Goal: Information Seeking & Learning: Learn about a topic

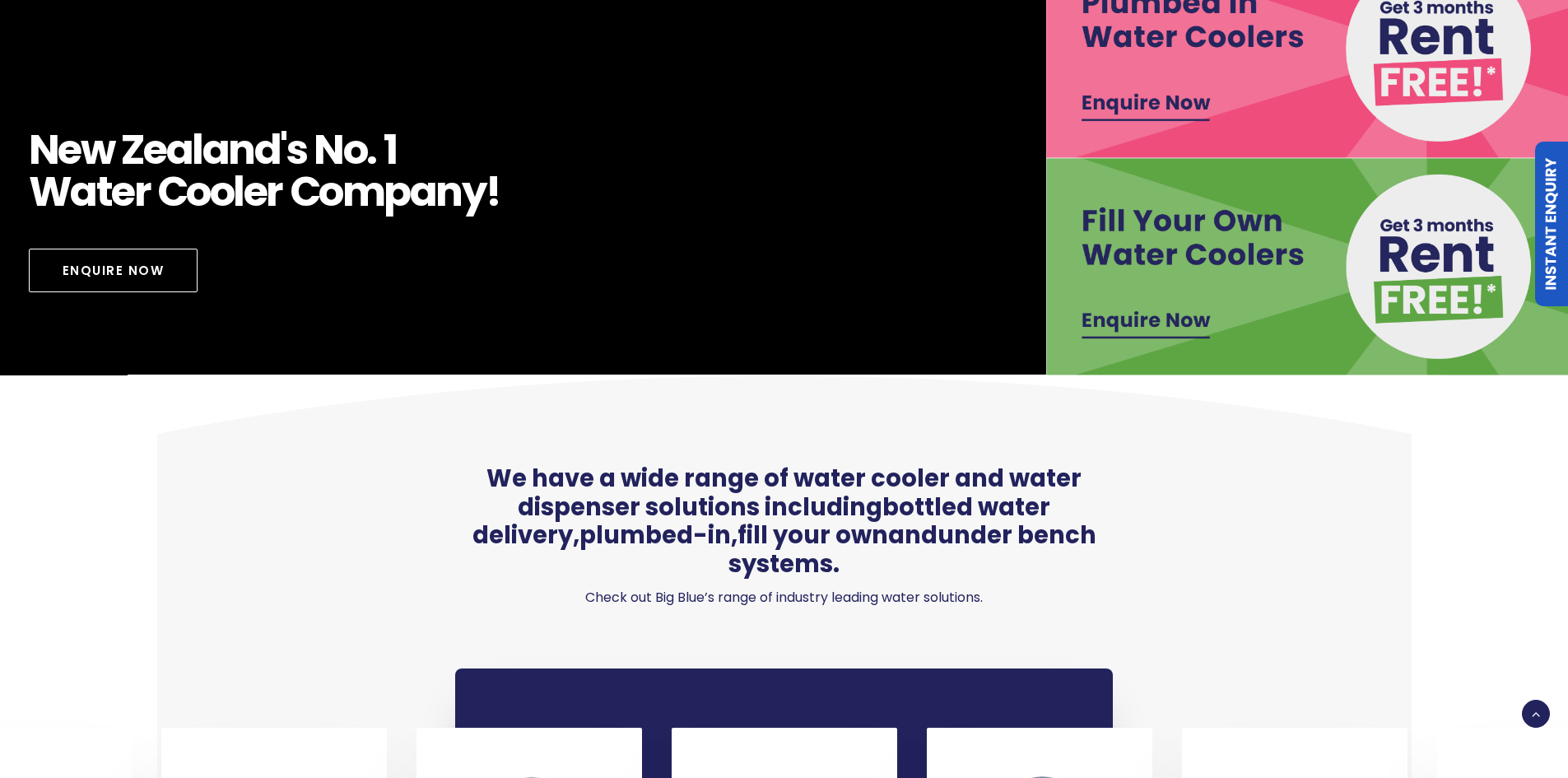
scroll to position [1070, 0]
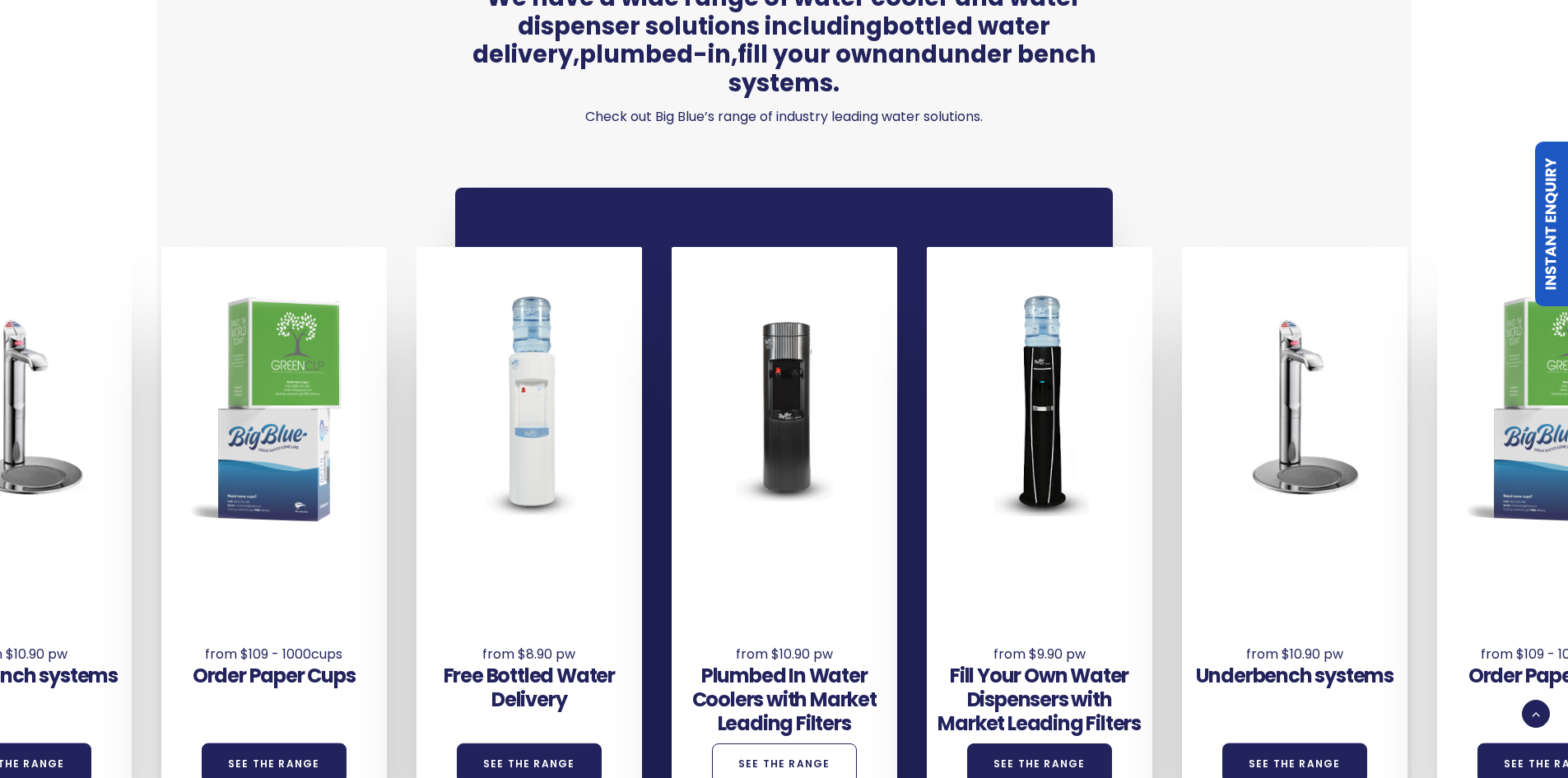
click at [788, 743] on link "See the Range" at bounding box center [784, 763] width 145 height 40
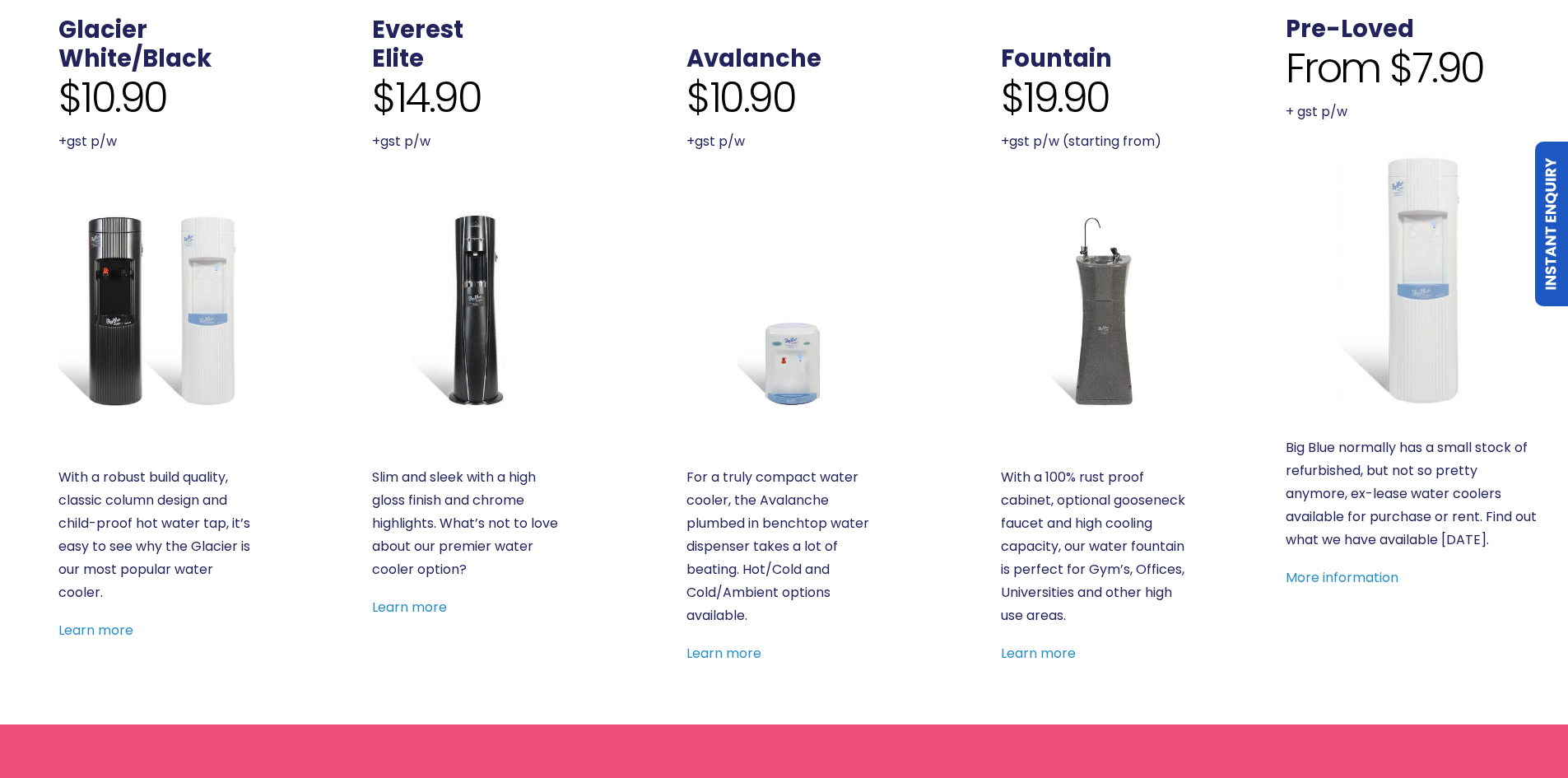
scroll to position [905, 0]
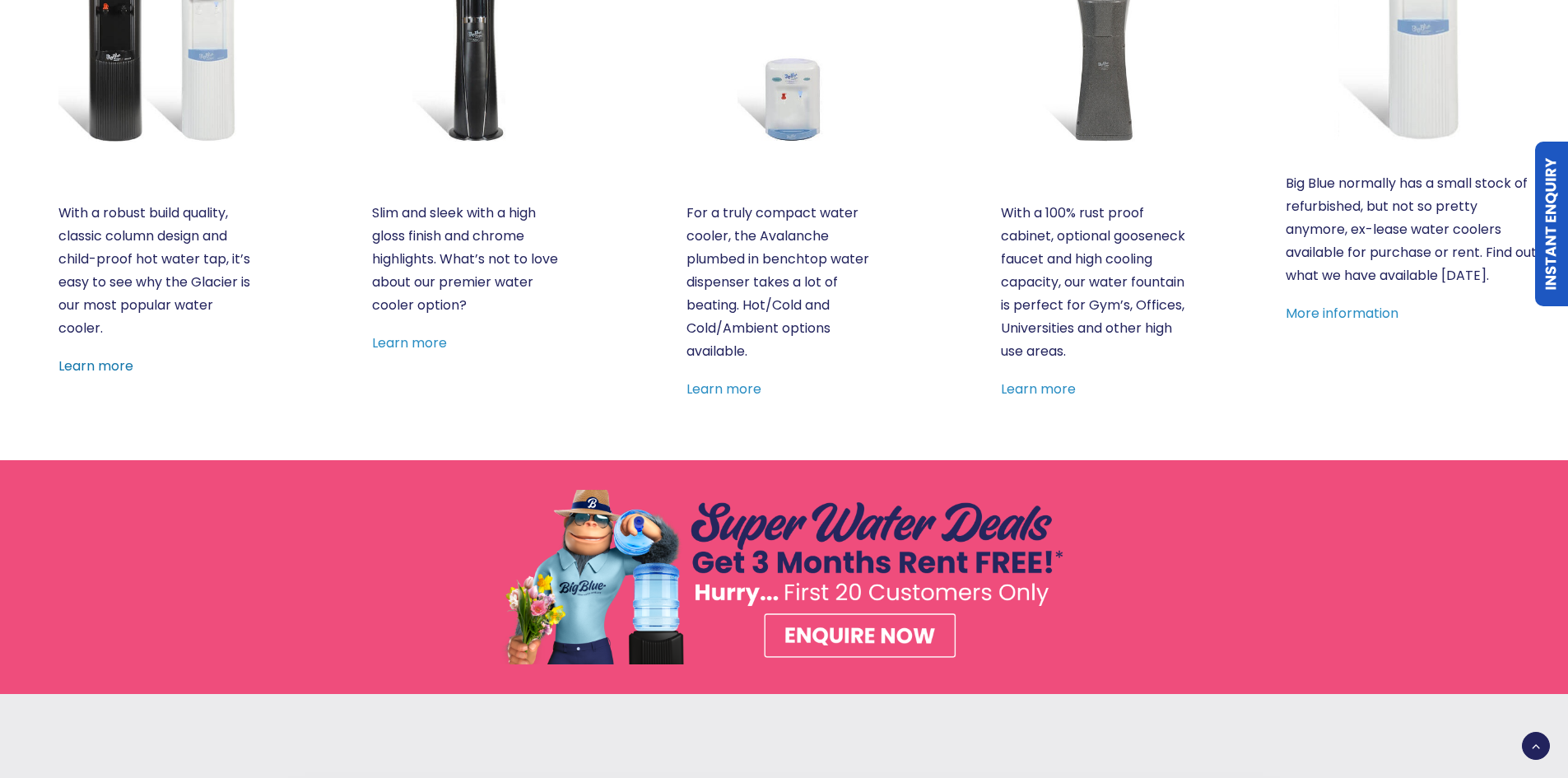
click at [100, 367] on link "Learn more" at bounding box center [96, 366] width 75 height 19
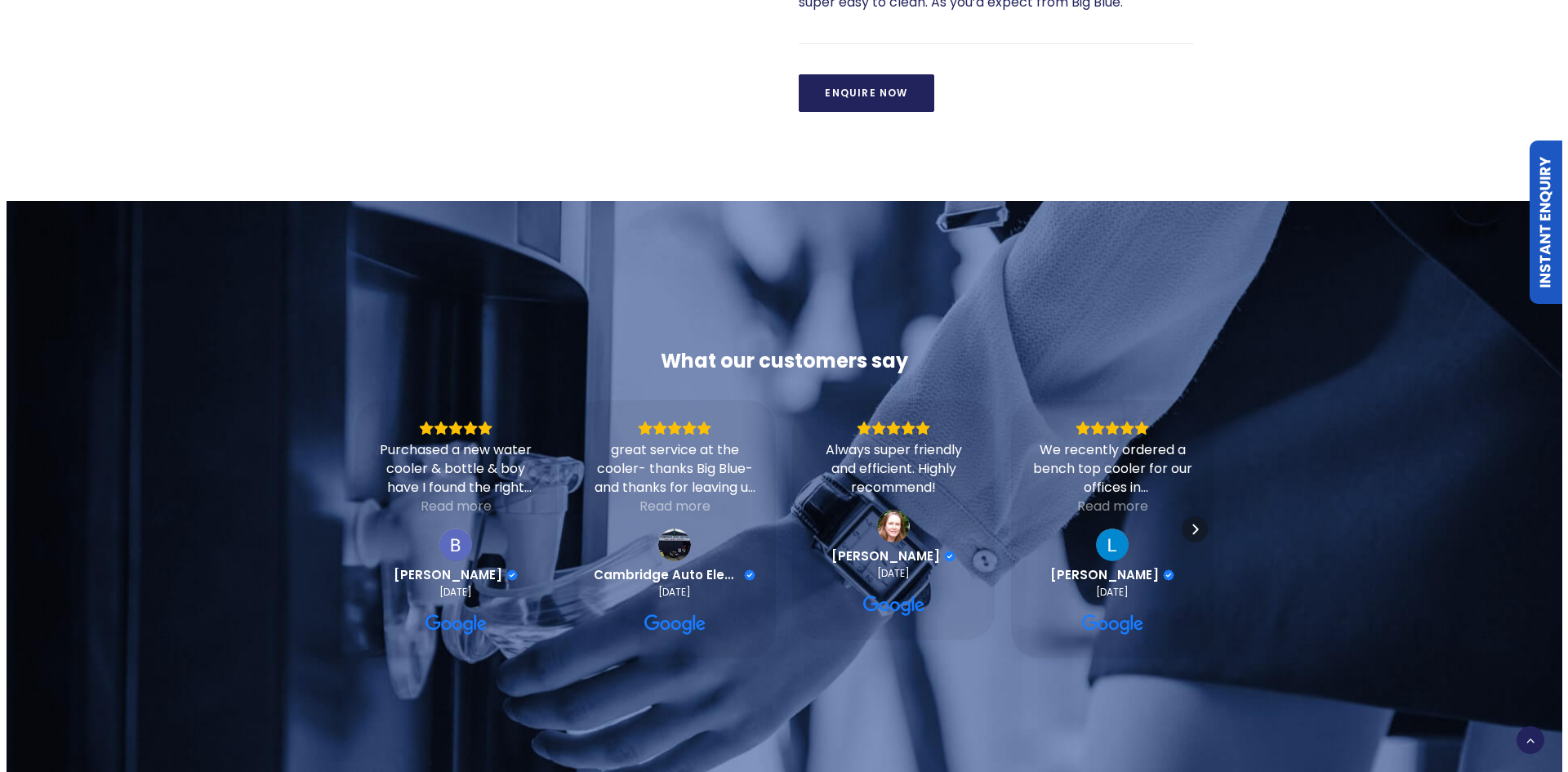
scroll to position [1633, 0]
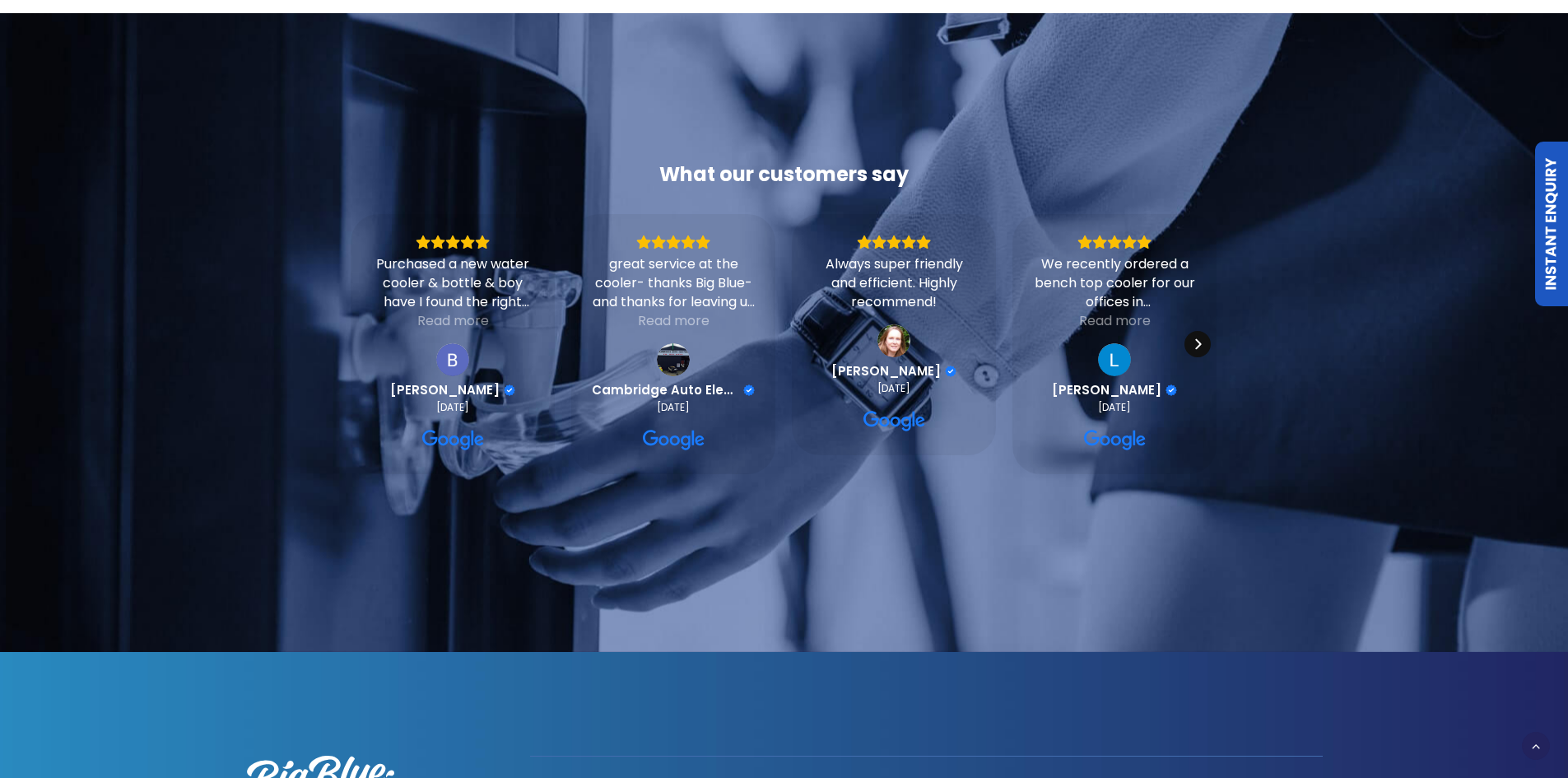
click at [1203, 350] on icon "Next" at bounding box center [1198, 343] width 13 height 13
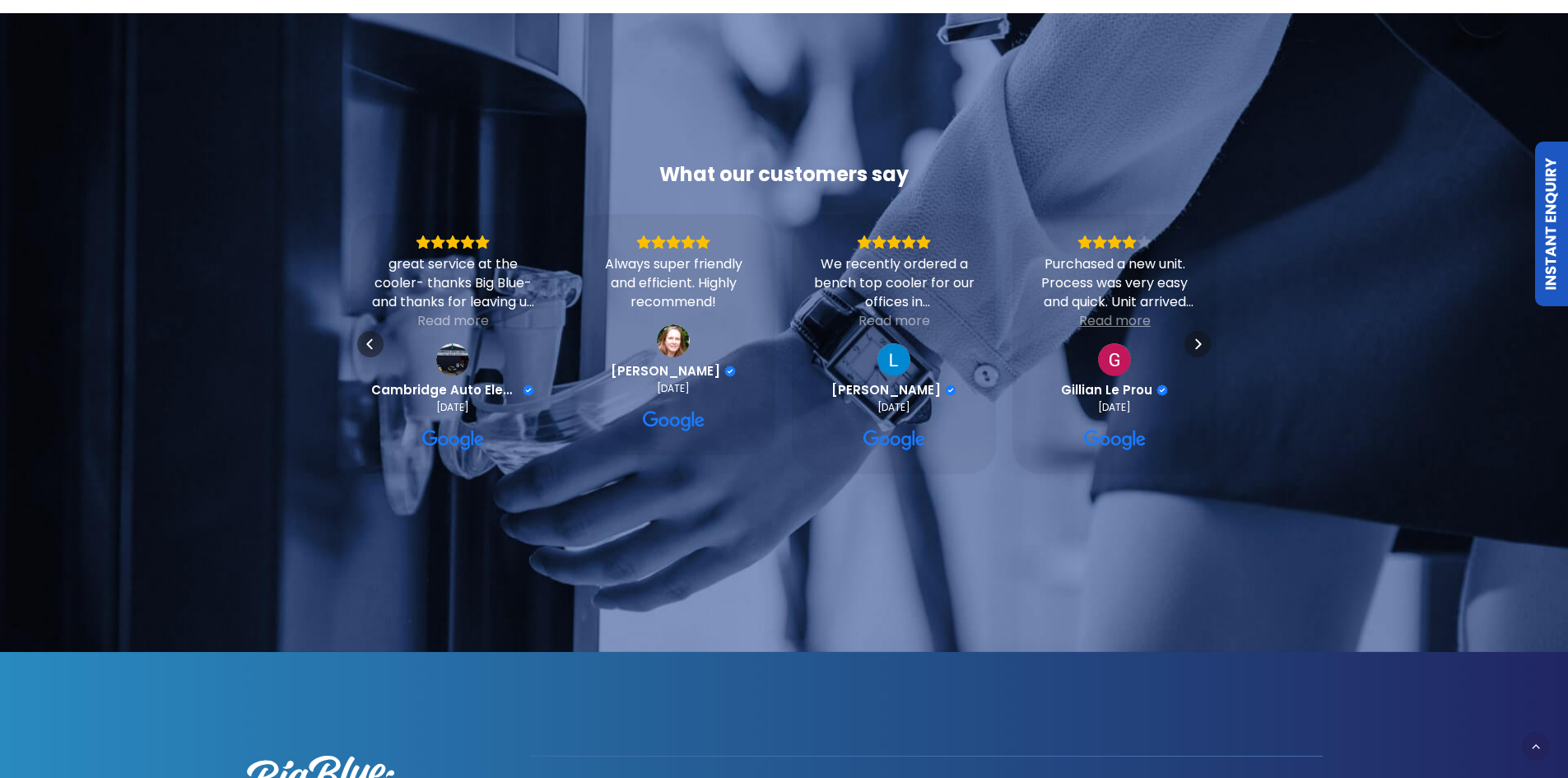
click at [1126, 330] on div "Read more" at bounding box center [1115, 320] width 72 height 19
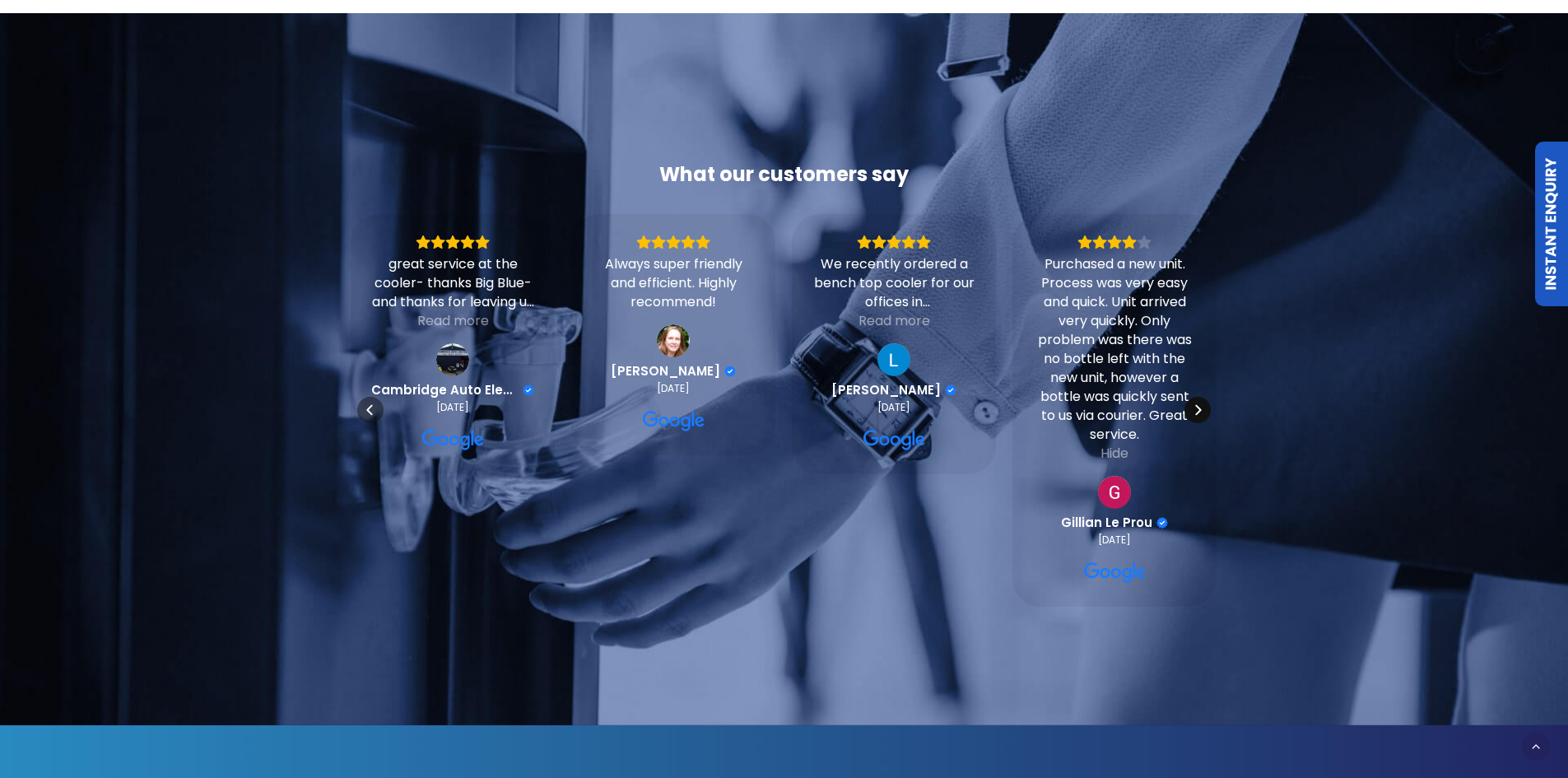
click at [1195, 417] on icon "Next" at bounding box center [1198, 410] width 13 height 13
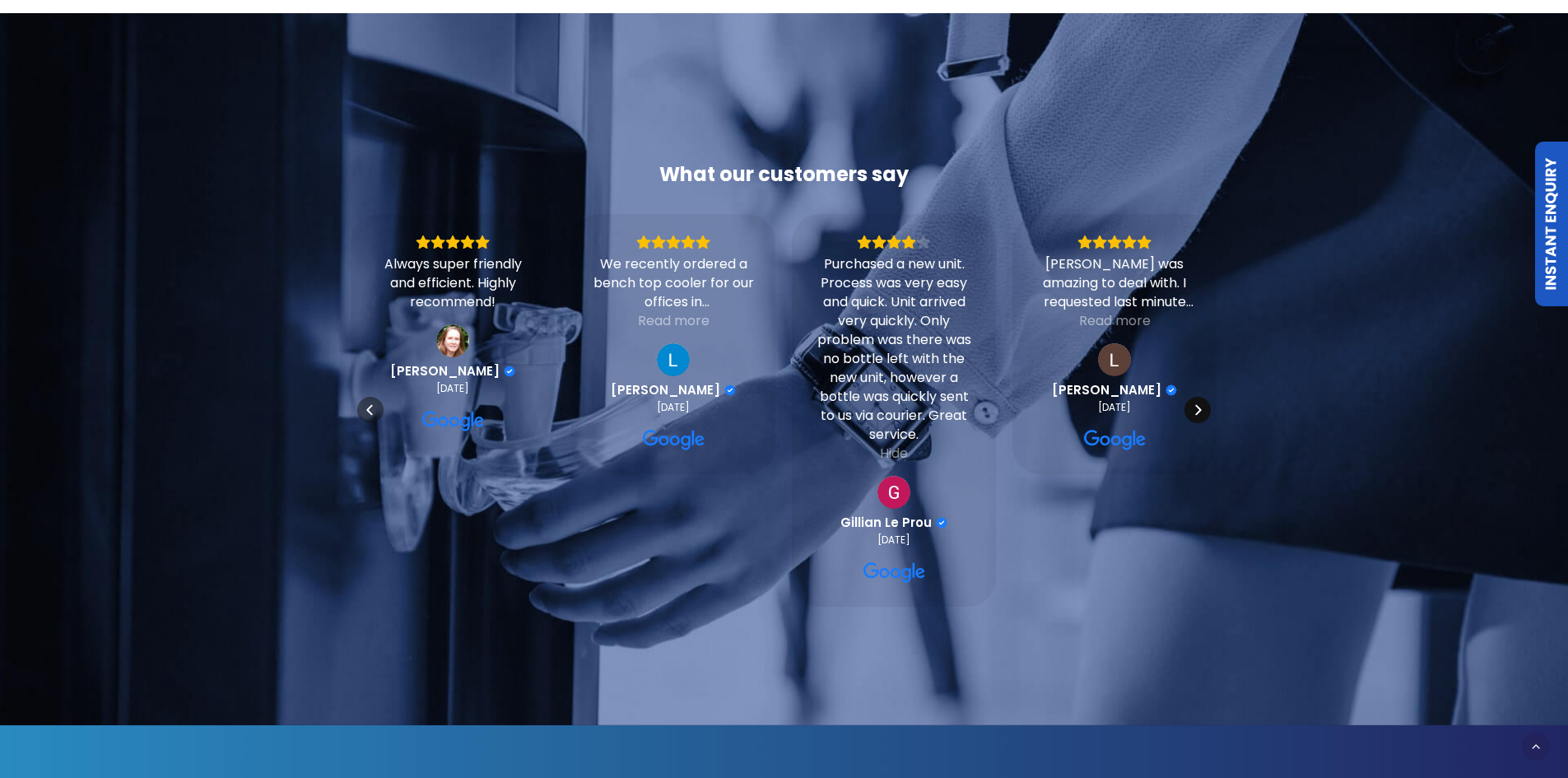
click at [1201, 417] on icon "Next" at bounding box center [1198, 410] width 13 height 13
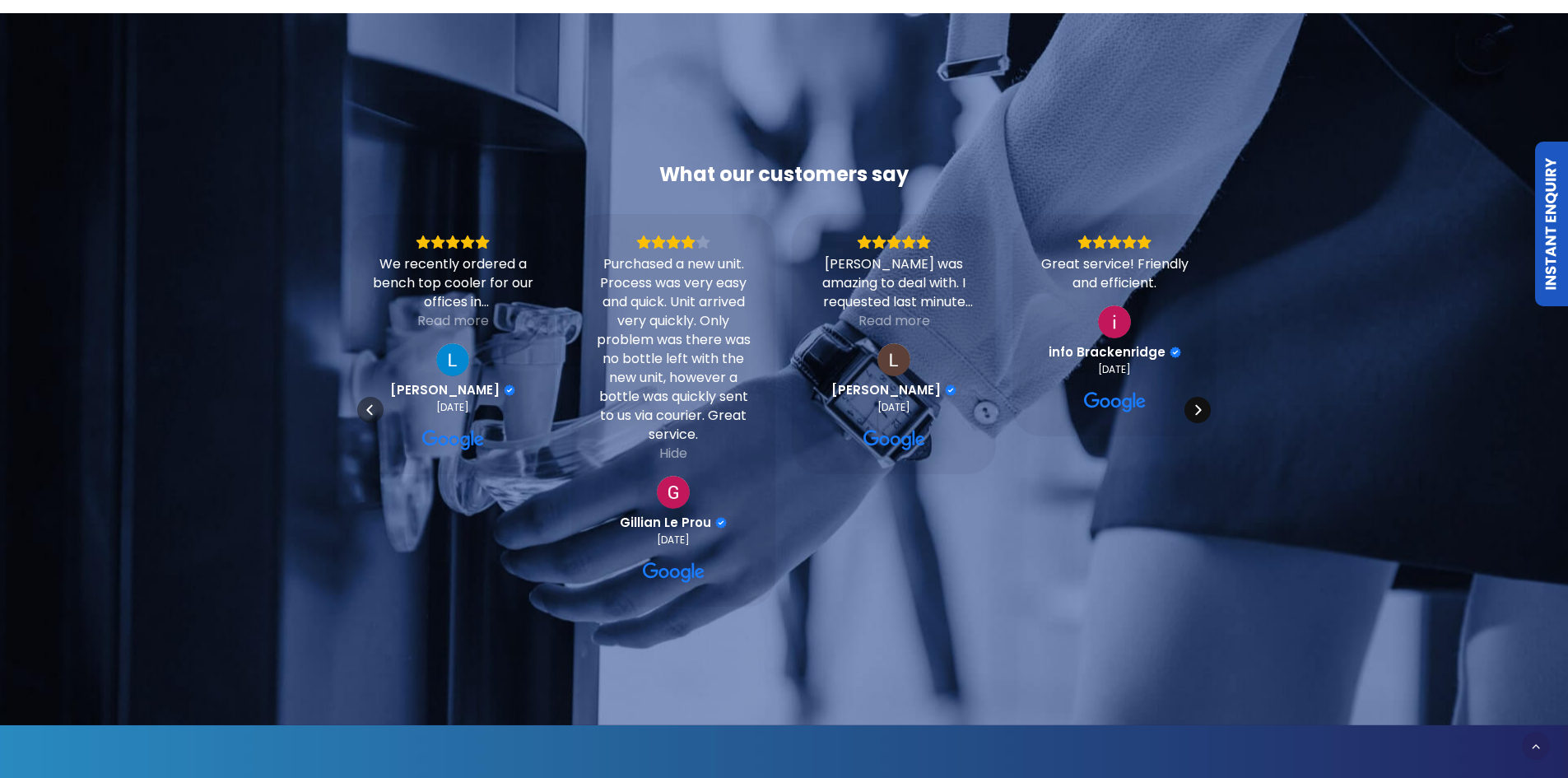
click at [1201, 417] on icon "Next" at bounding box center [1198, 410] width 13 height 13
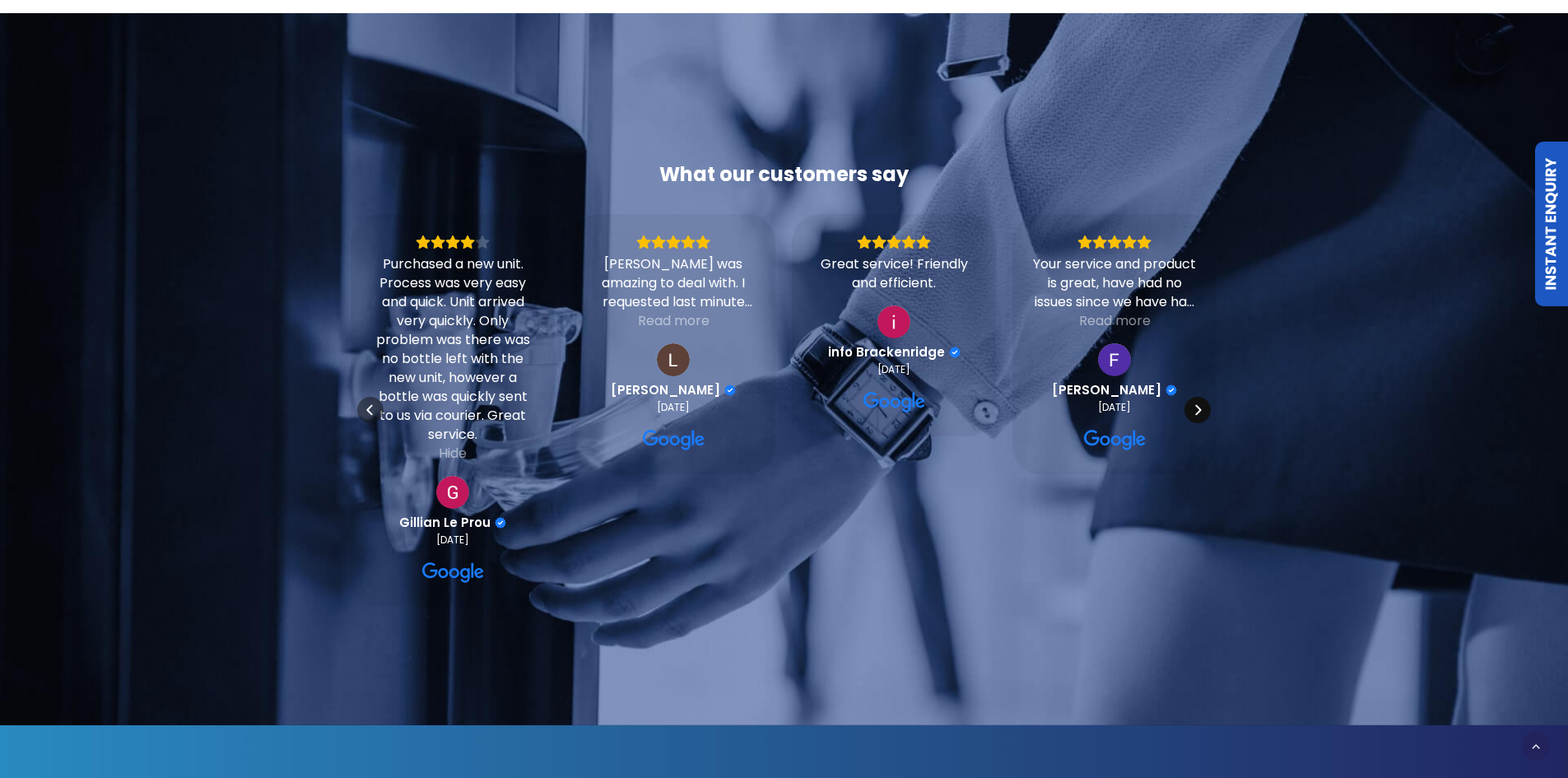
click at [1201, 417] on icon "Next" at bounding box center [1198, 410] width 13 height 13
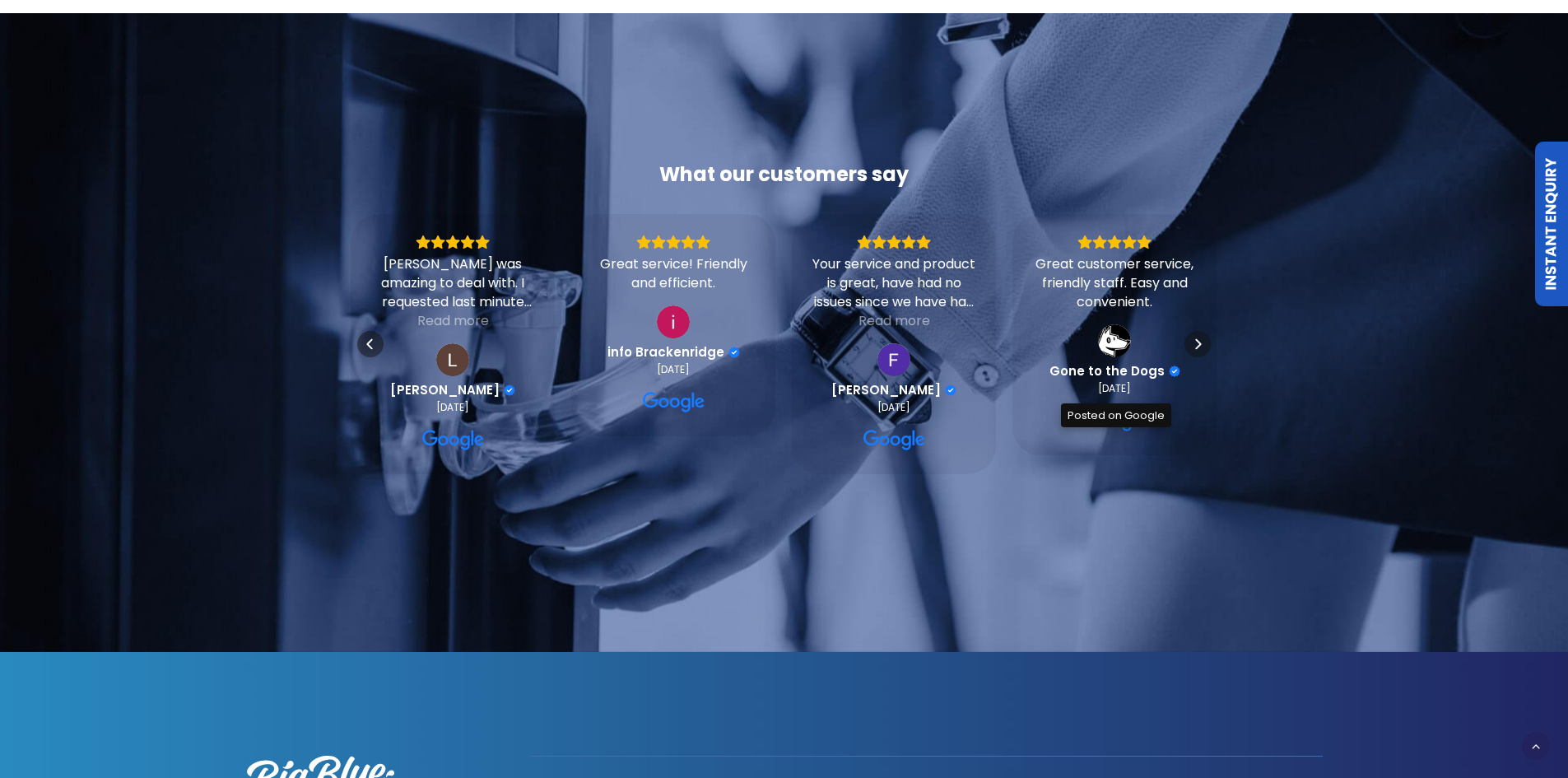
click at [1191, 380] on div "Great customer service, friendly staff. Easy and convenient. Gone to the Dogs 2…" at bounding box center [1114, 334] width 163 height 200
click at [1197, 350] on icon "Next" at bounding box center [1198, 343] width 13 height 13
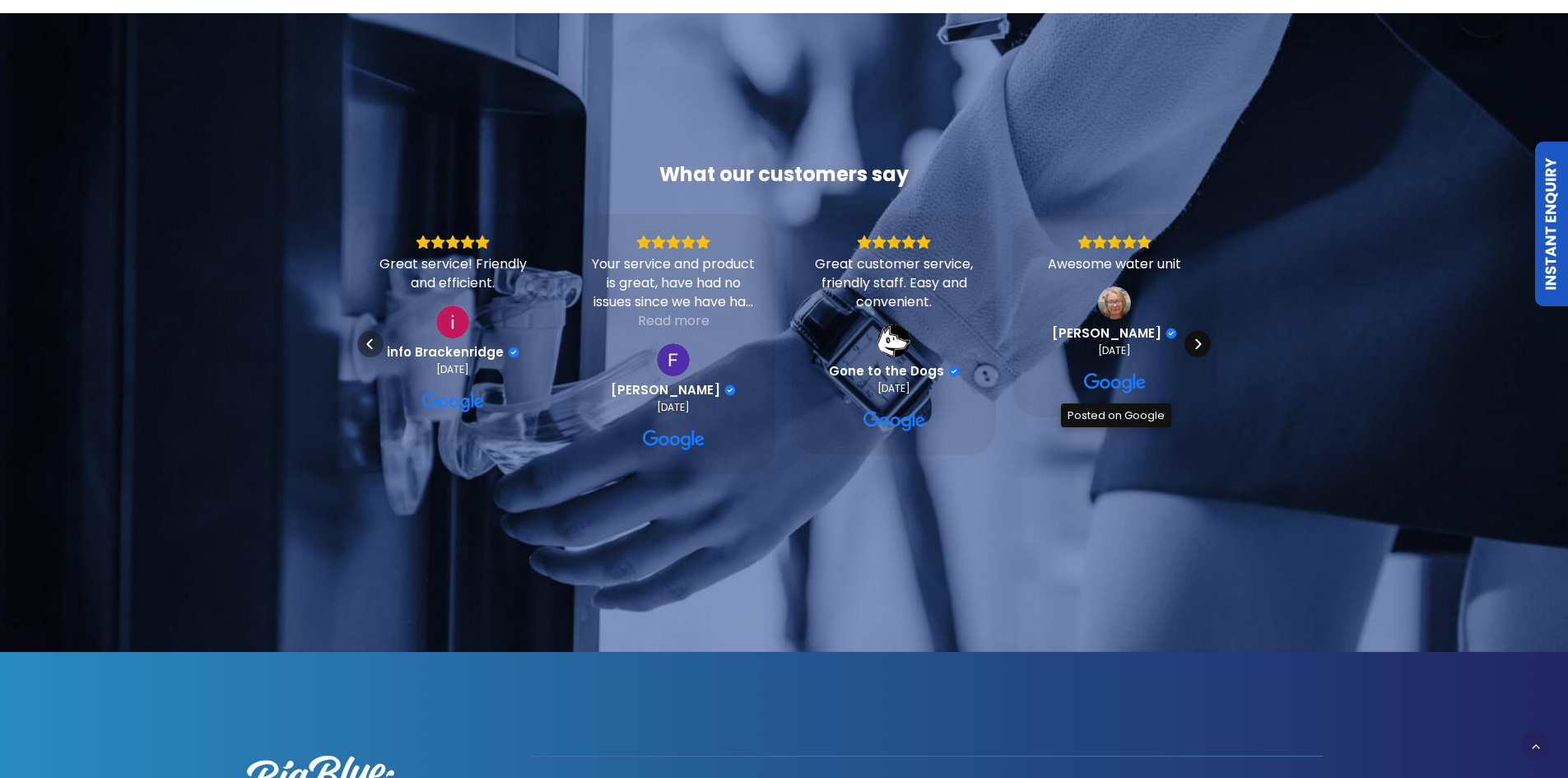
click at [1197, 350] on icon "Next" at bounding box center [1198, 343] width 13 height 13
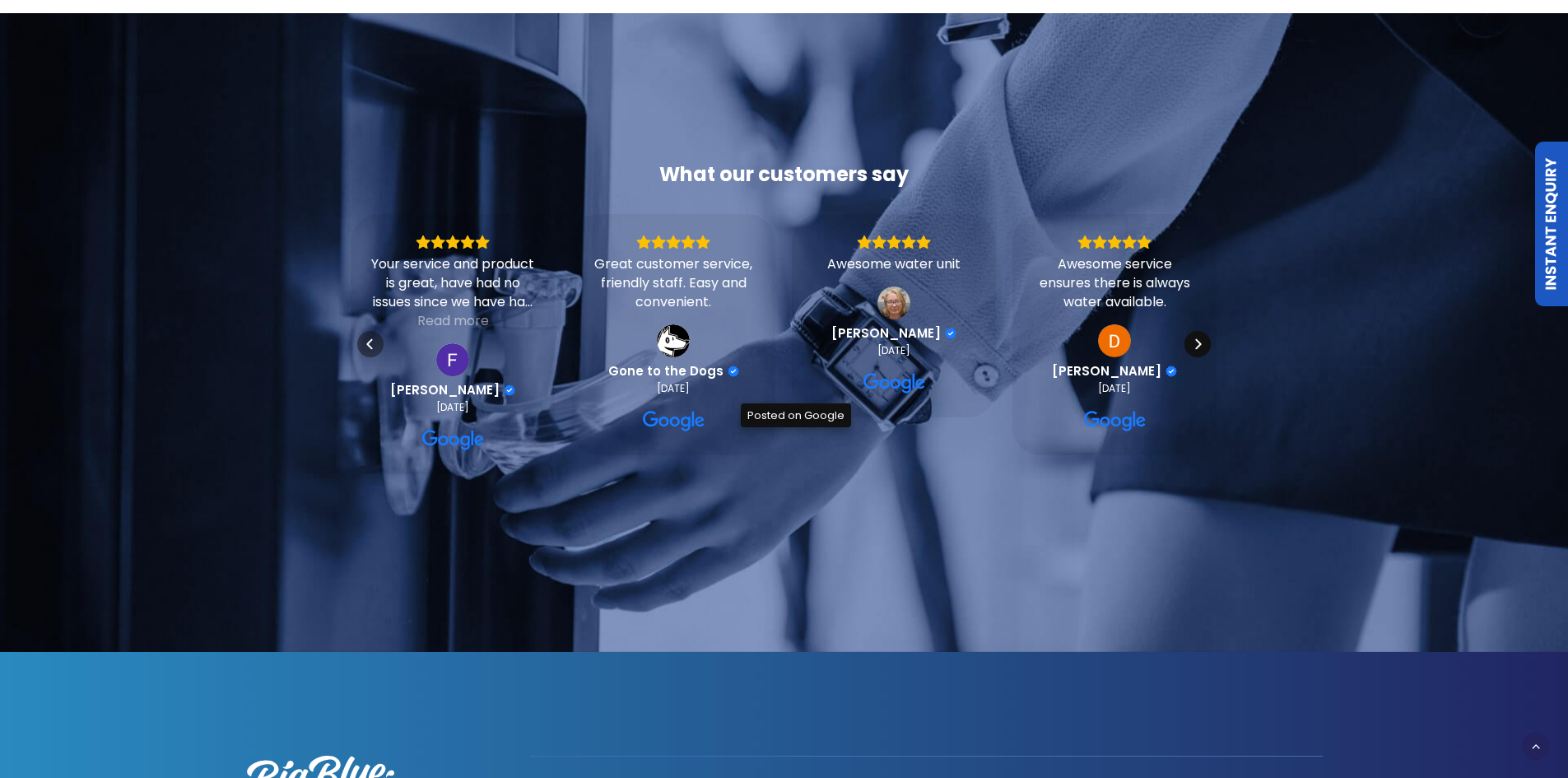
click at [1197, 350] on icon "Next" at bounding box center [1198, 343] width 13 height 13
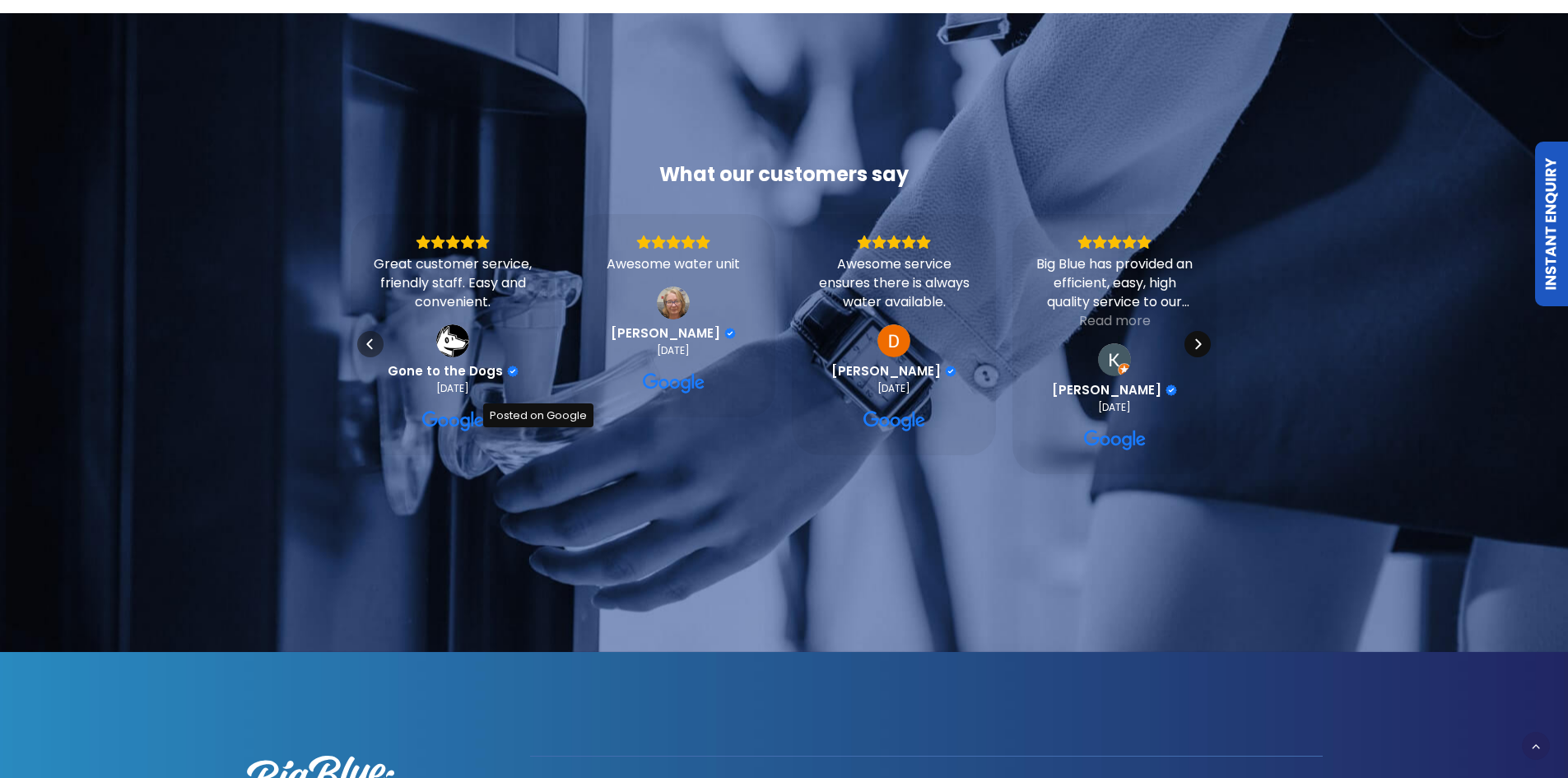
click at [1197, 350] on icon "Next" at bounding box center [1198, 343] width 13 height 13
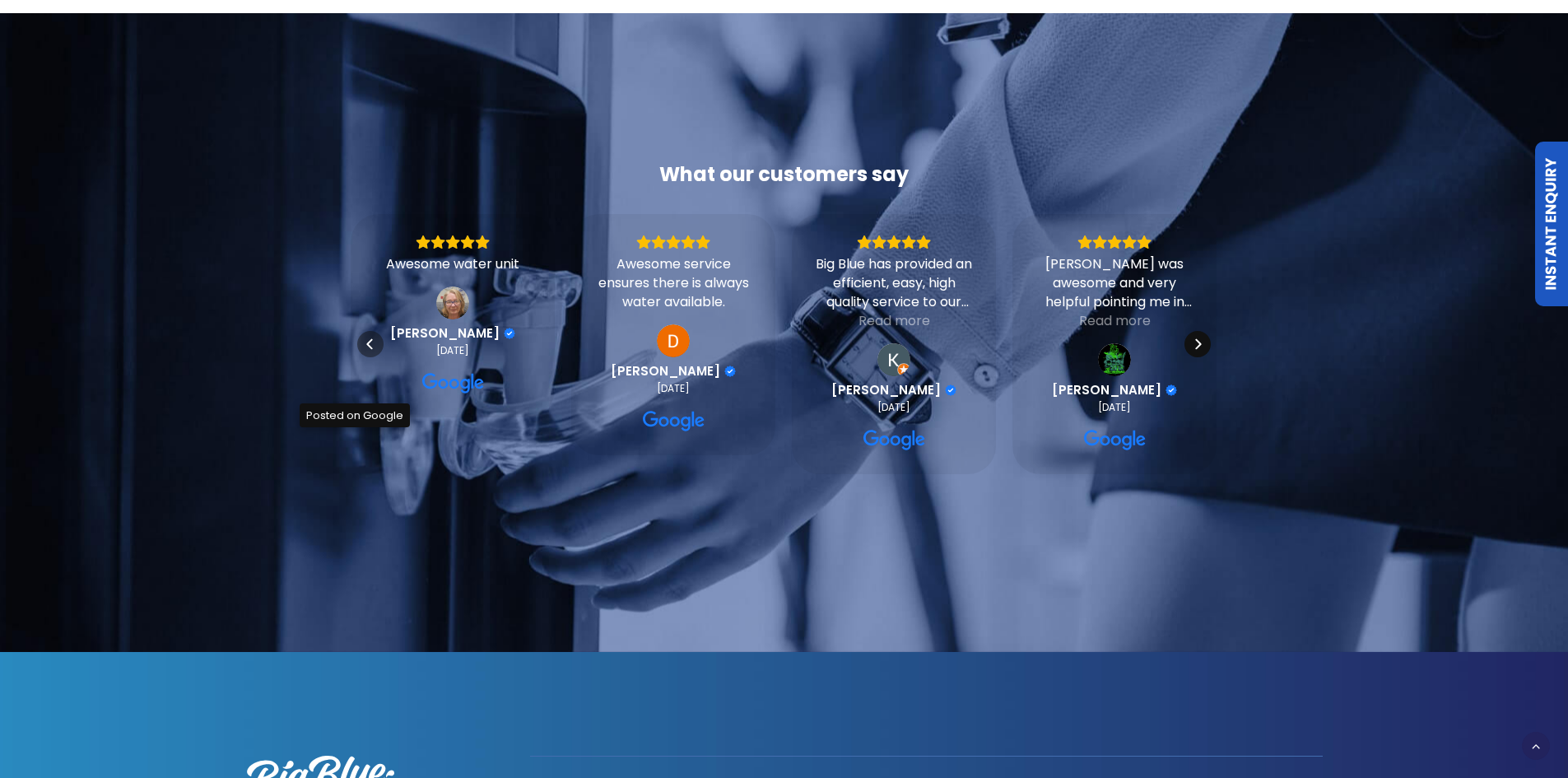
click at [1197, 350] on icon "Next" at bounding box center [1198, 343] width 13 height 13
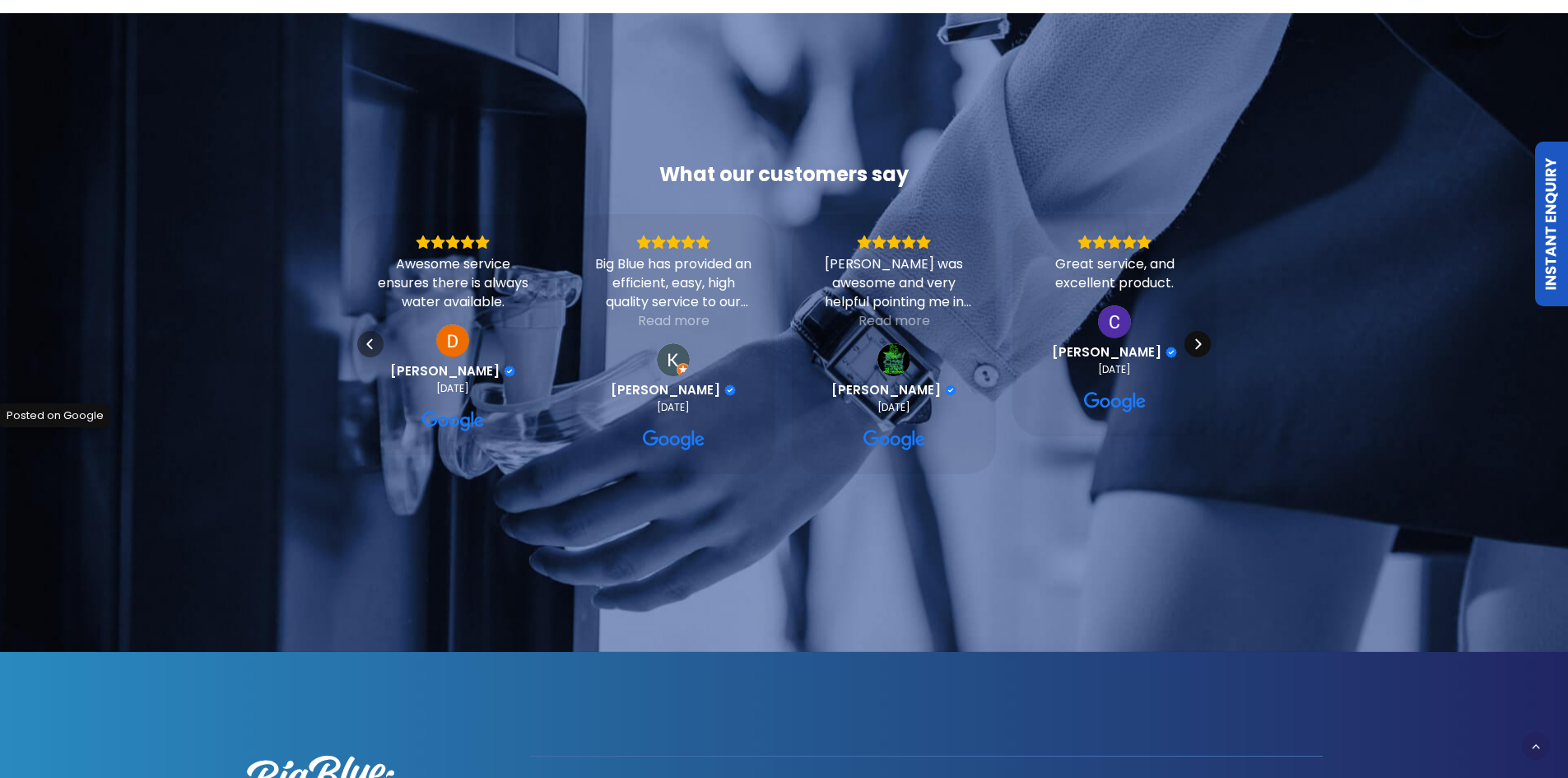
click at [1197, 350] on icon "Next" at bounding box center [1198, 343] width 13 height 13
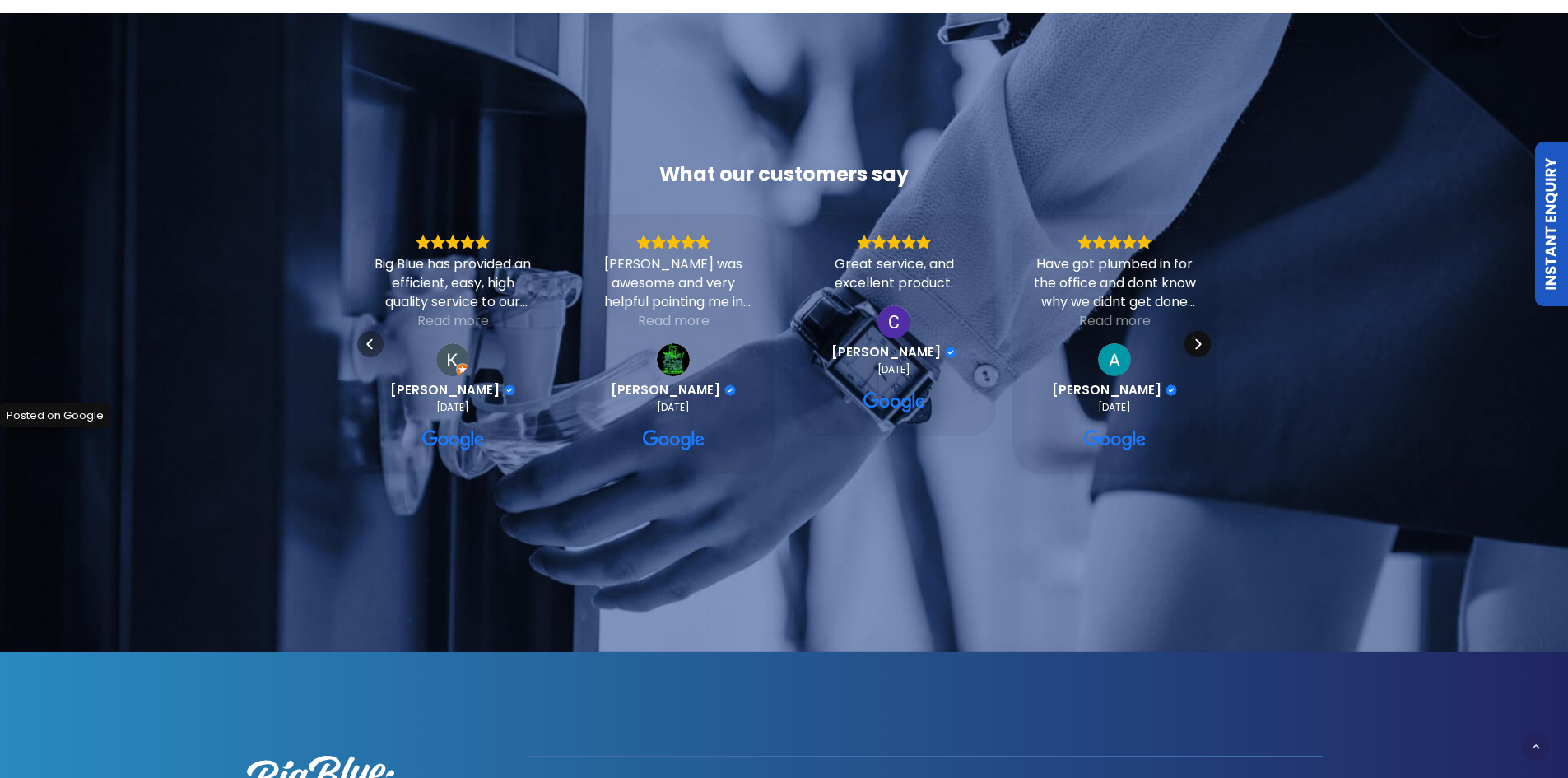
click at [1197, 350] on icon "Next" at bounding box center [1198, 343] width 13 height 13
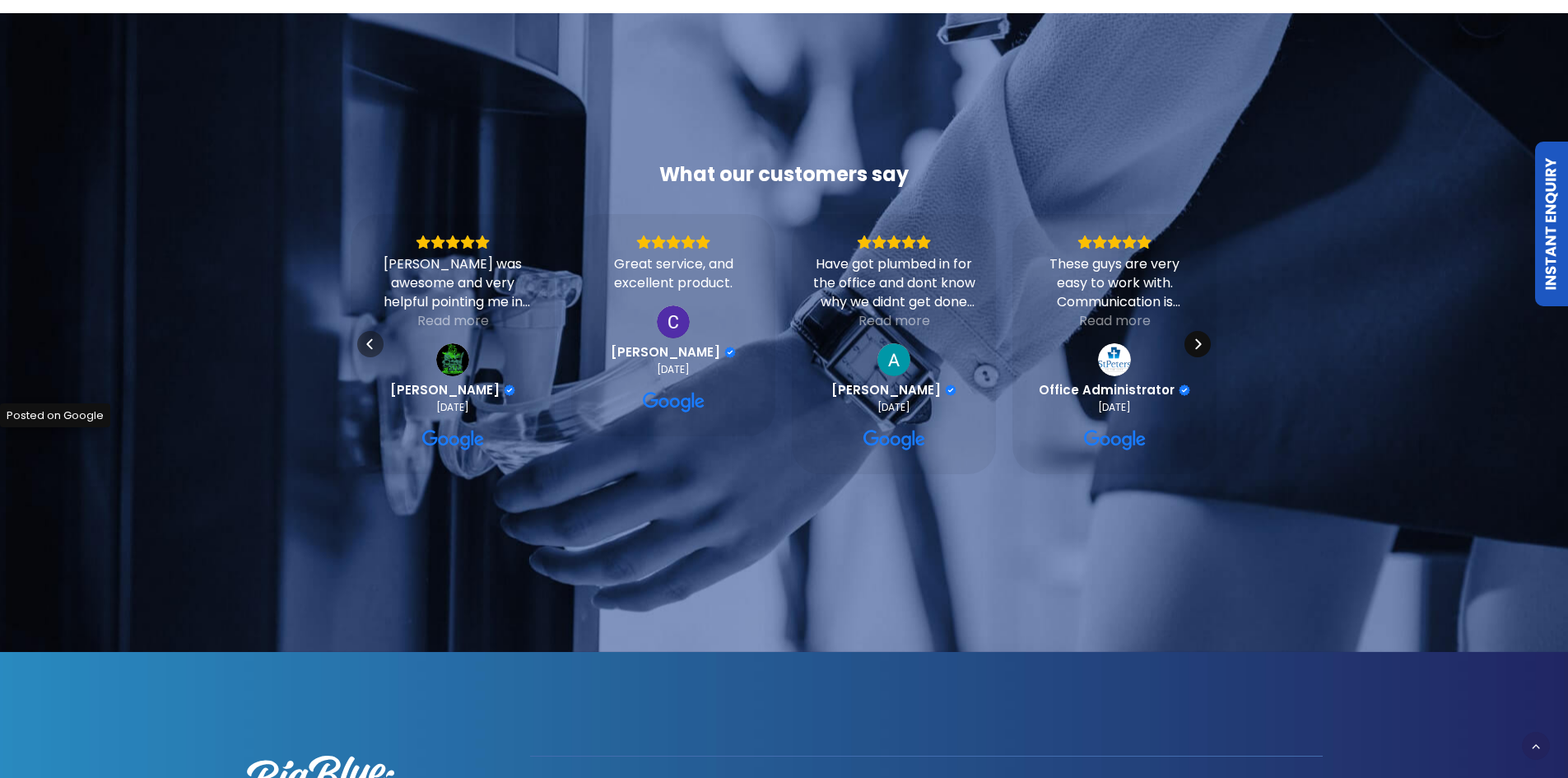
click at [1197, 350] on icon "Next" at bounding box center [1198, 343] width 13 height 13
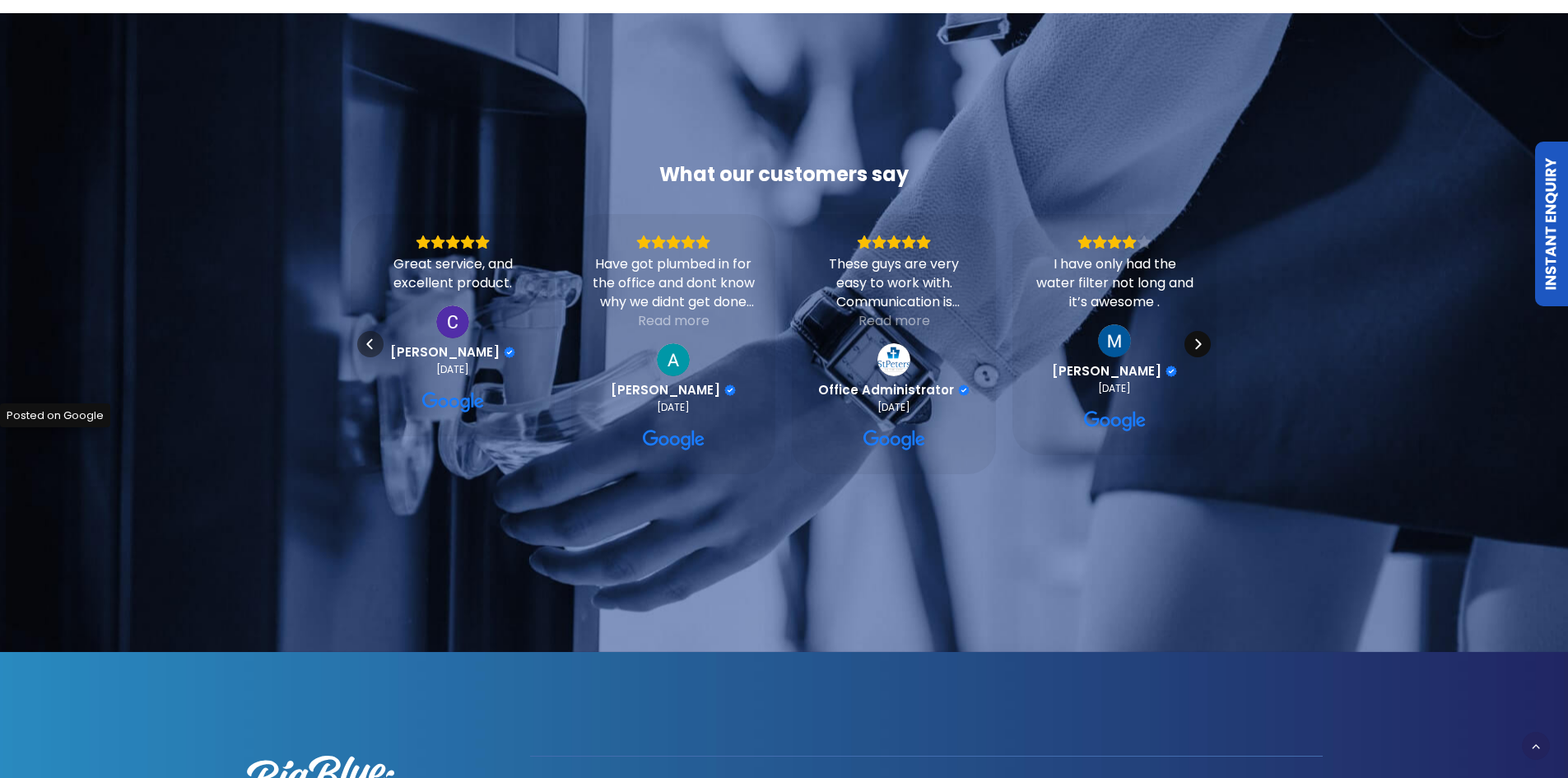
click at [1197, 350] on icon "Next" at bounding box center [1198, 343] width 13 height 13
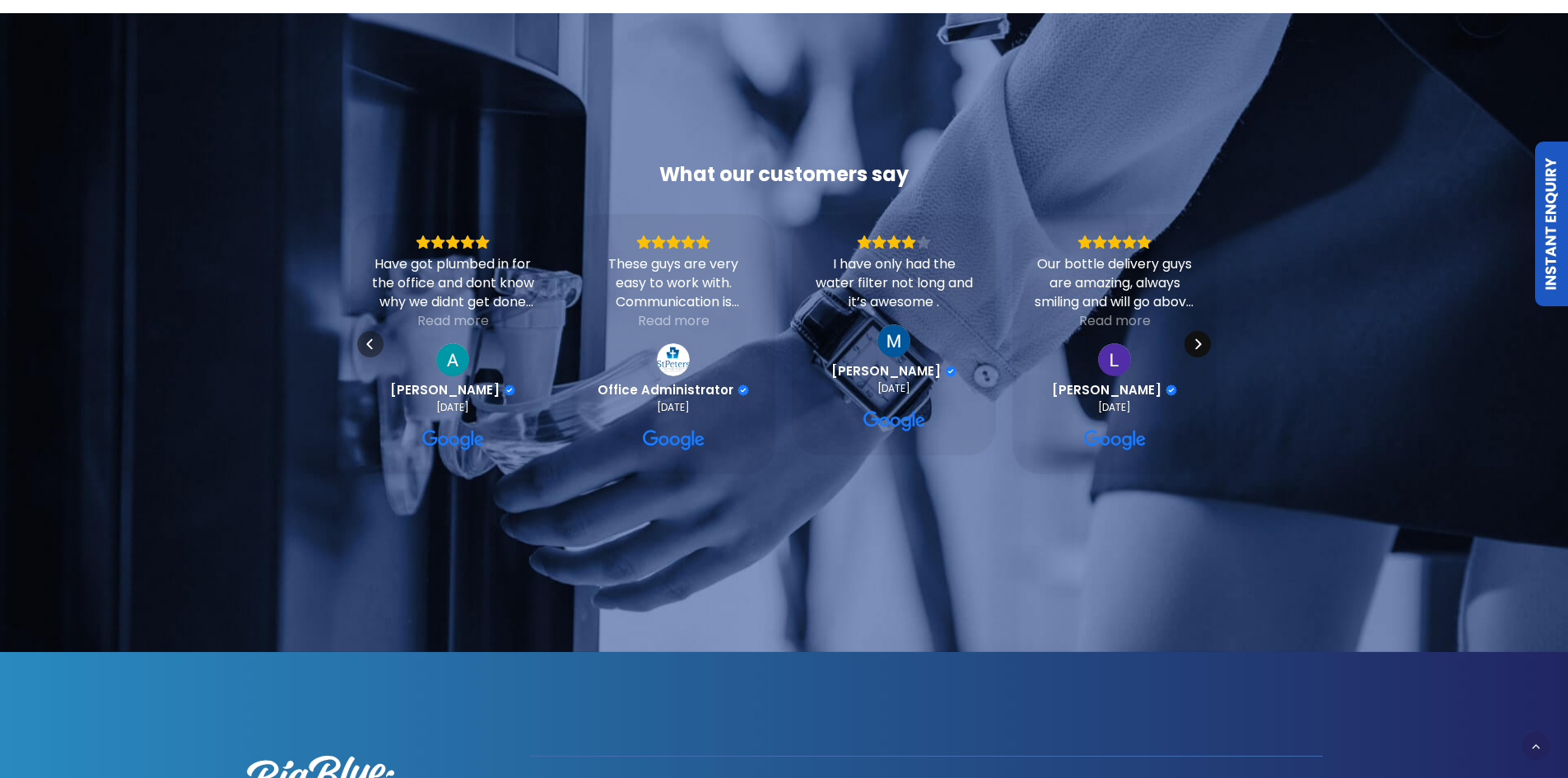
click at [1197, 350] on icon "Next" at bounding box center [1198, 343] width 13 height 13
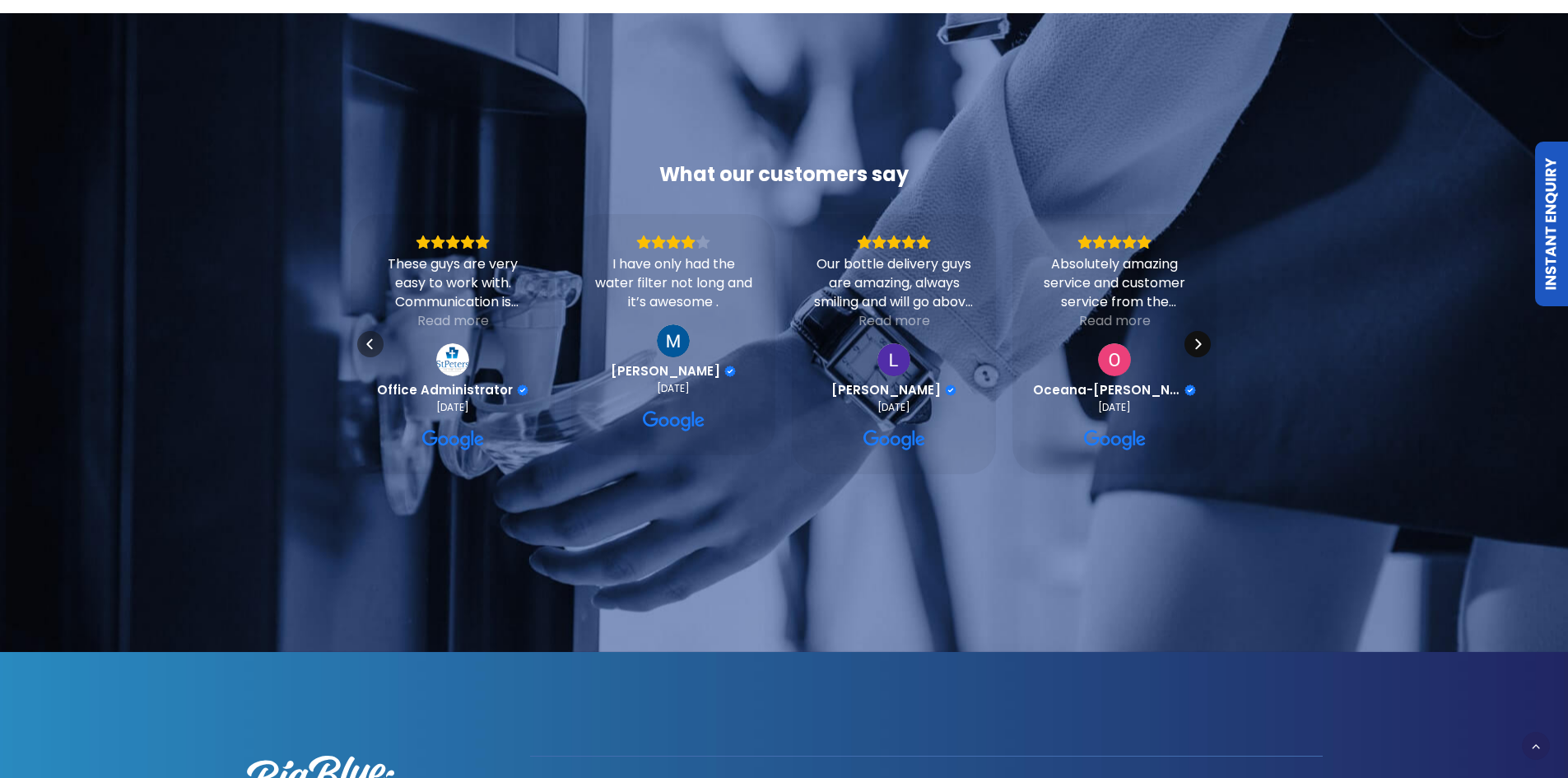
click at [1197, 350] on icon "Next" at bounding box center [1198, 343] width 13 height 13
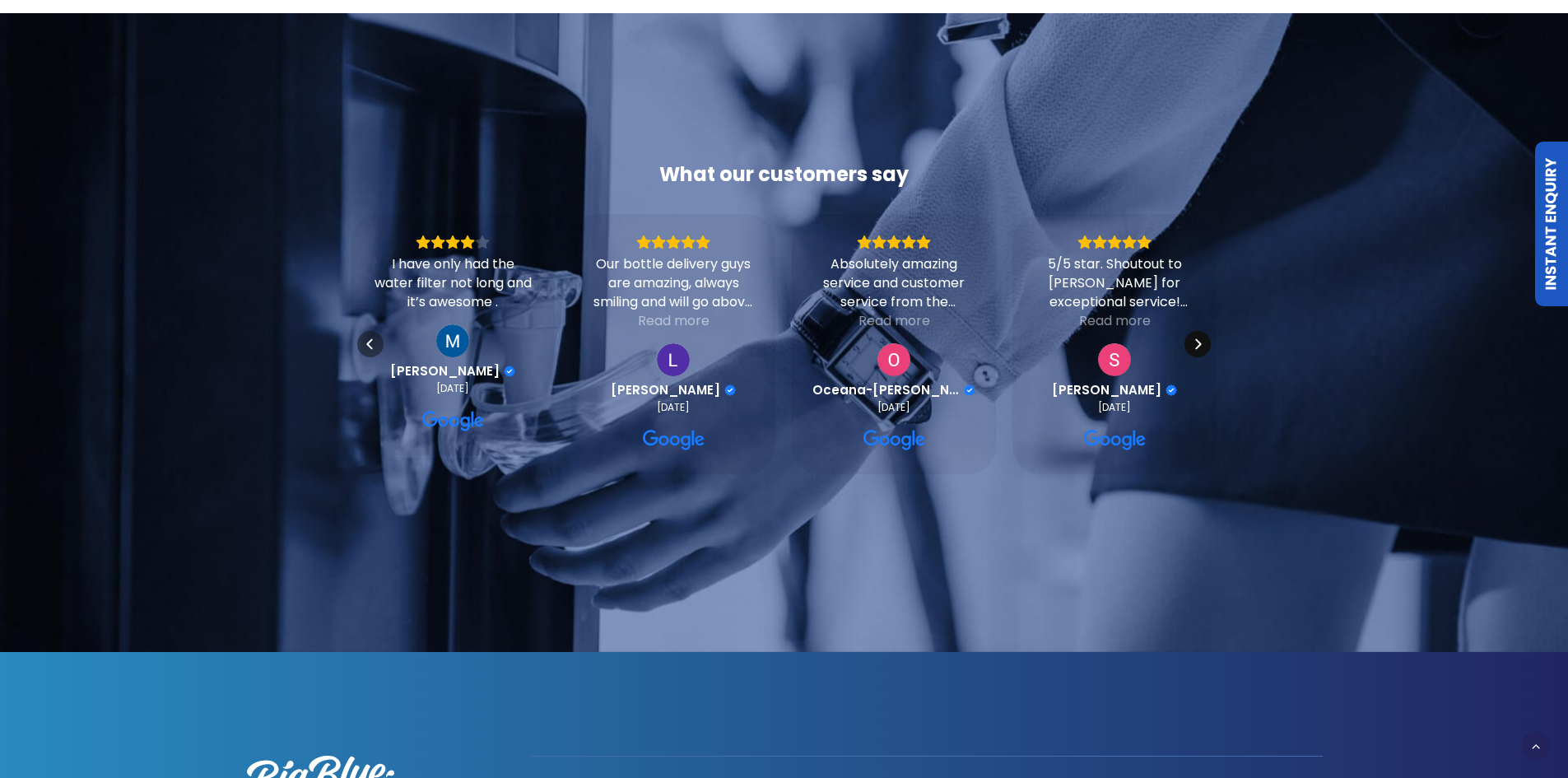
click at [1197, 350] on icon "Next" at bounding box center [1198, 343] width 13 height 13
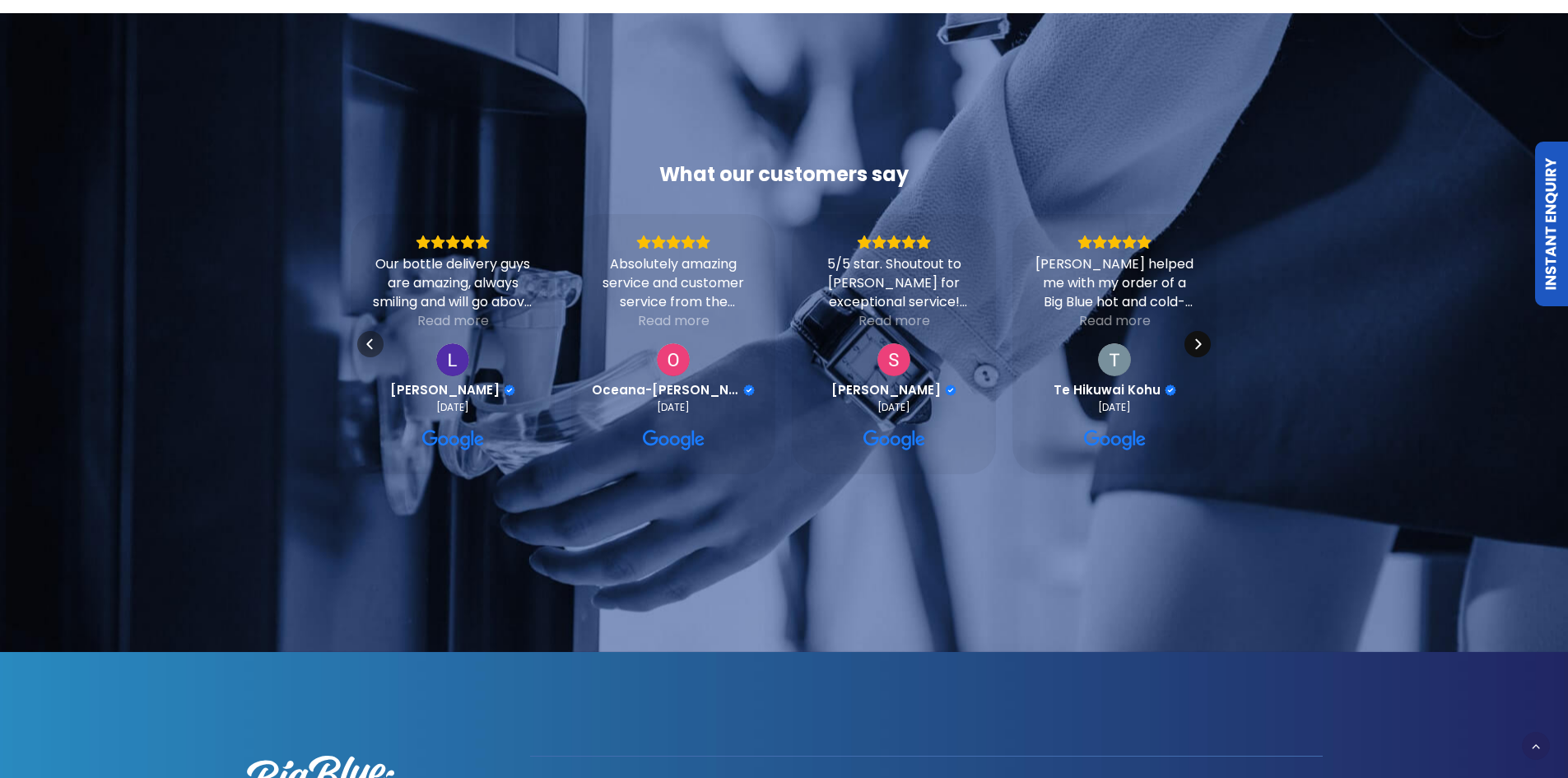
click at [1197, 350] on icon "Next" at bounding box center [1198, 343] width 13 height 13
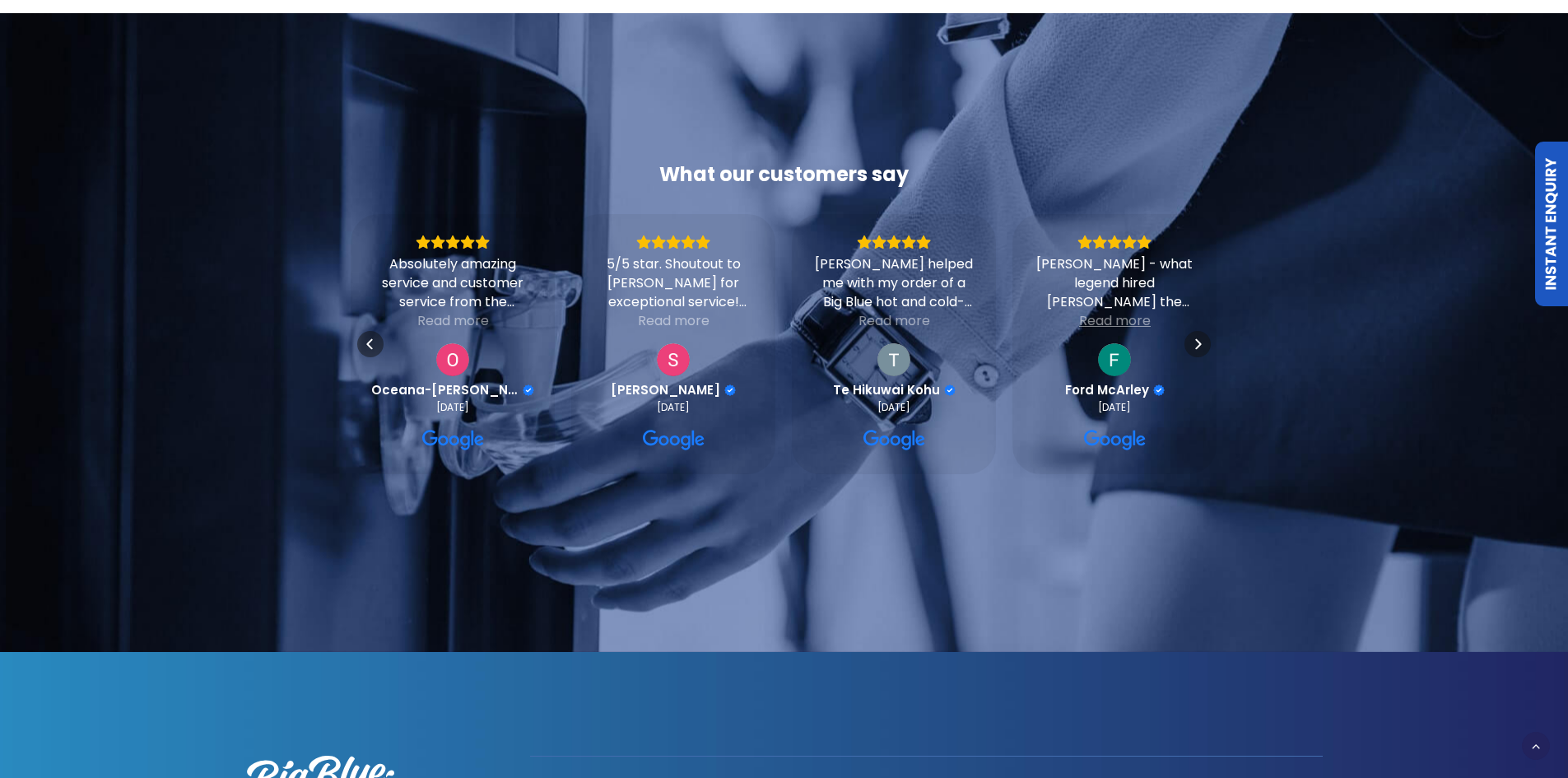
click at [1105, 330] on div "Read more" at bounding box center [1115, 320] width 72 height 19
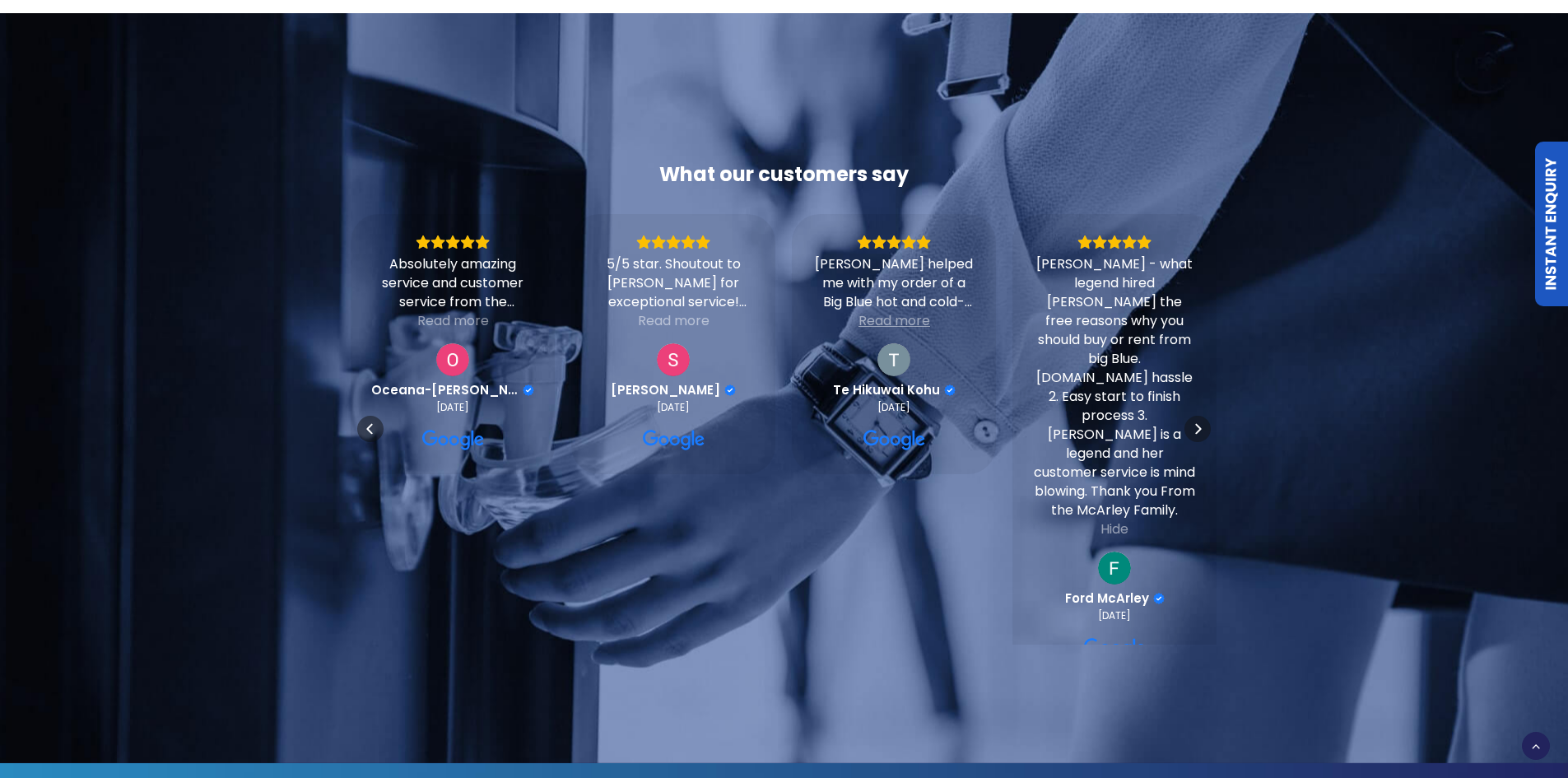
click at [884, 330] on div "Read more" at bounding box center [895, 320] width 72 height 19
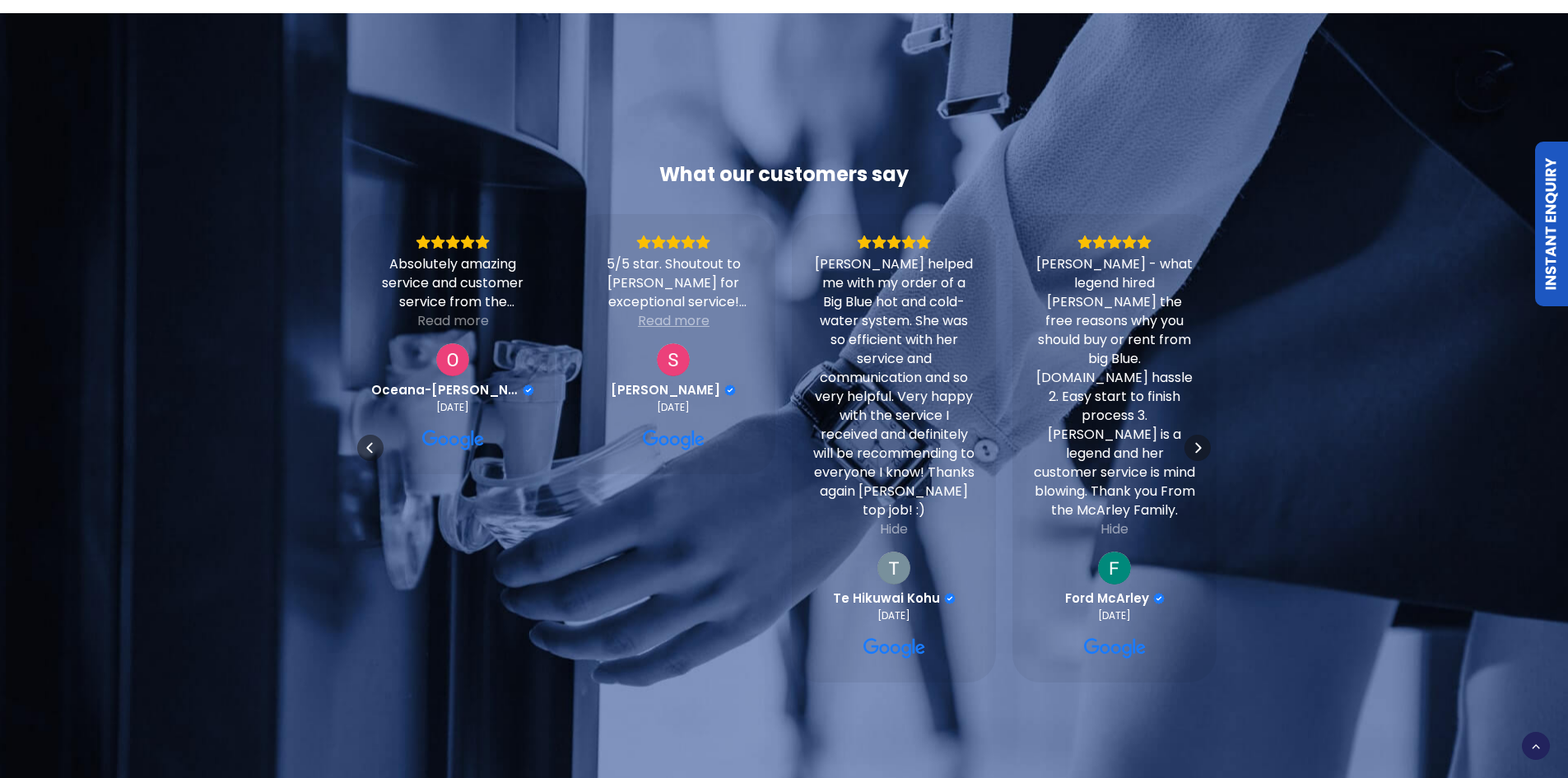
click at [657, 330] on div "Read more" at bounding box center [674, 320] width 72 height 19
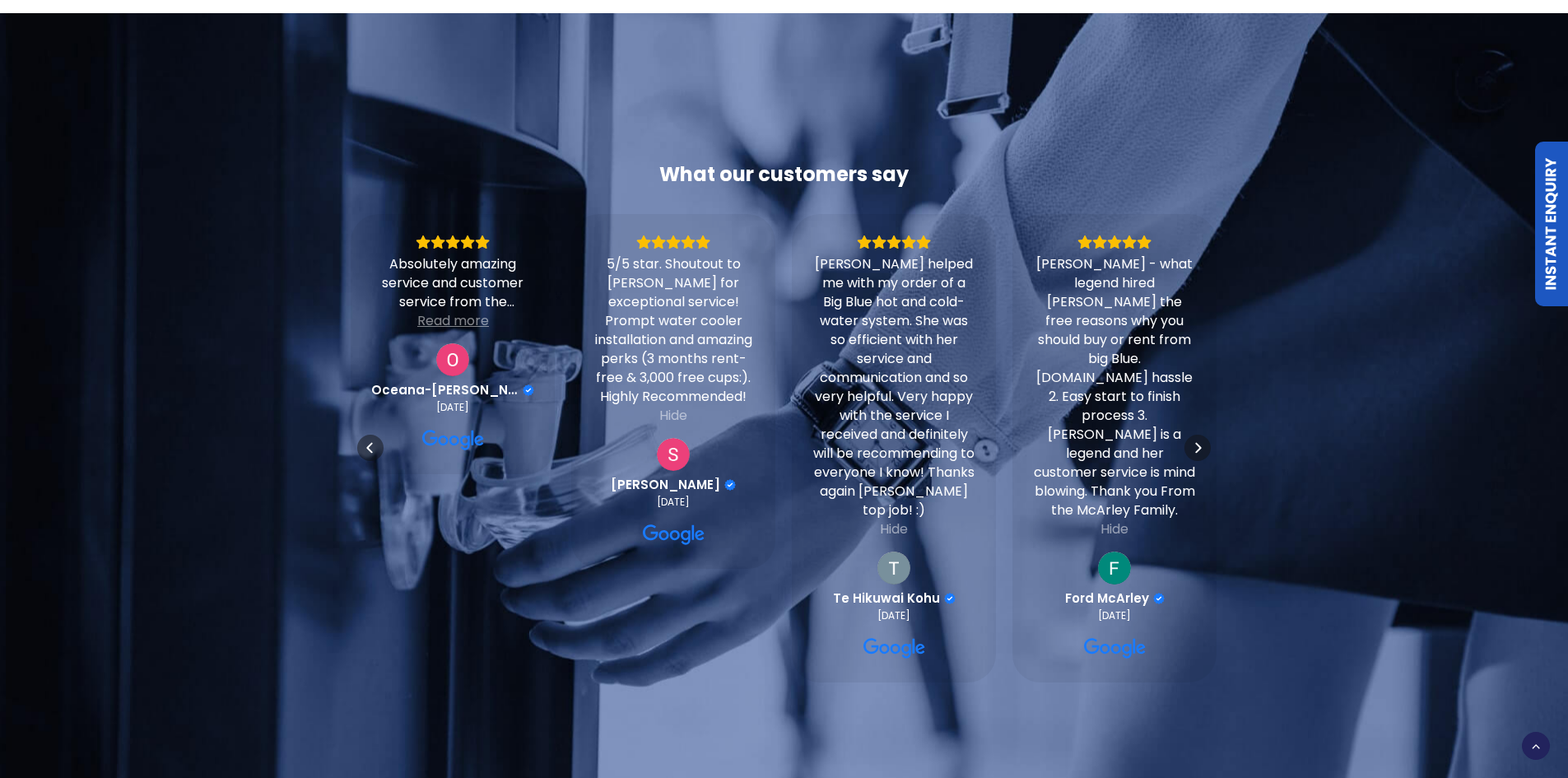
click at [445, 330] on div "Read more" at bounding box center [453, 320] width 72 height 19
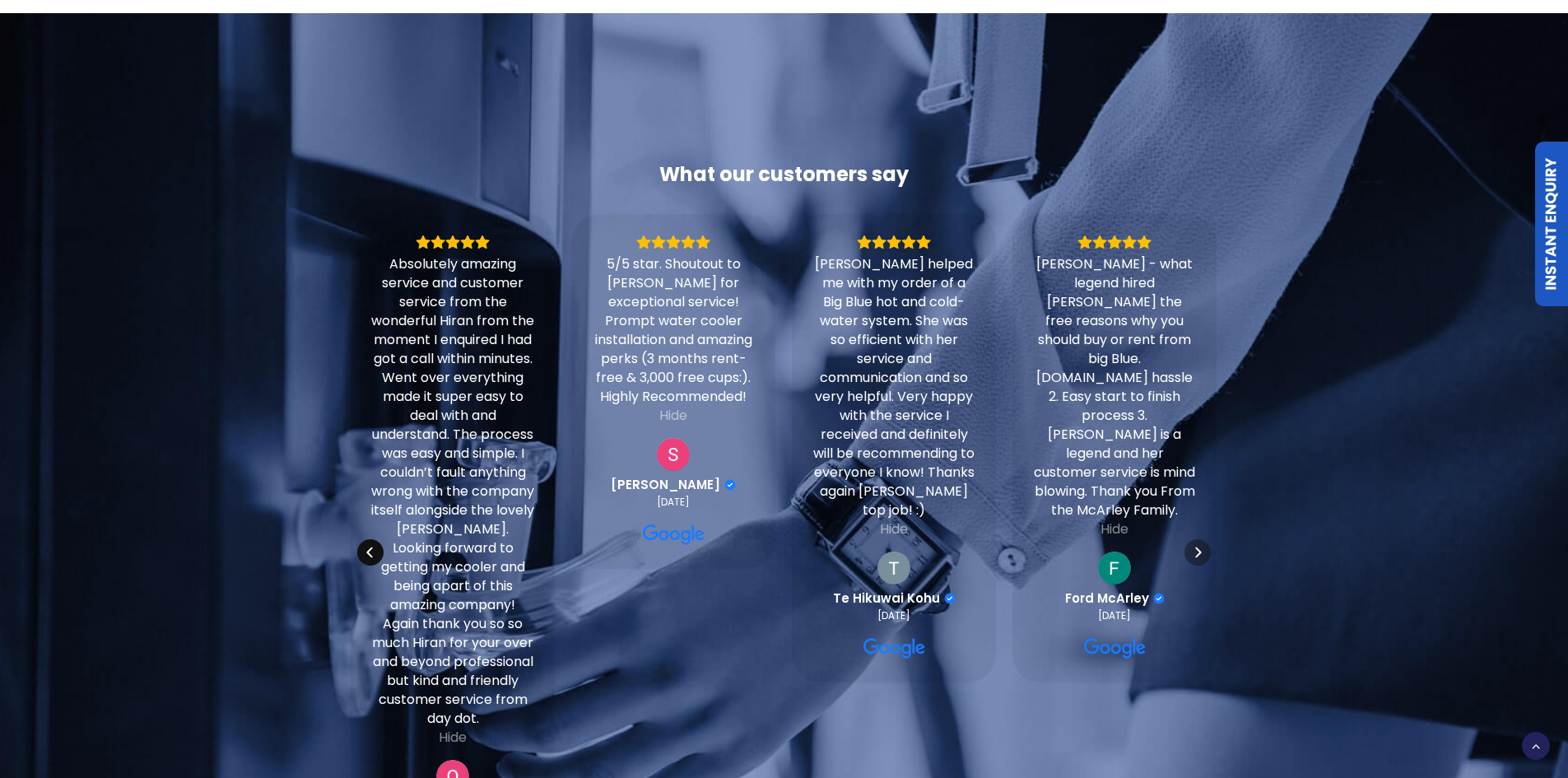
click at [368, 558] on icon "Previous" at bounding box center [369, 552] width 5 height 11
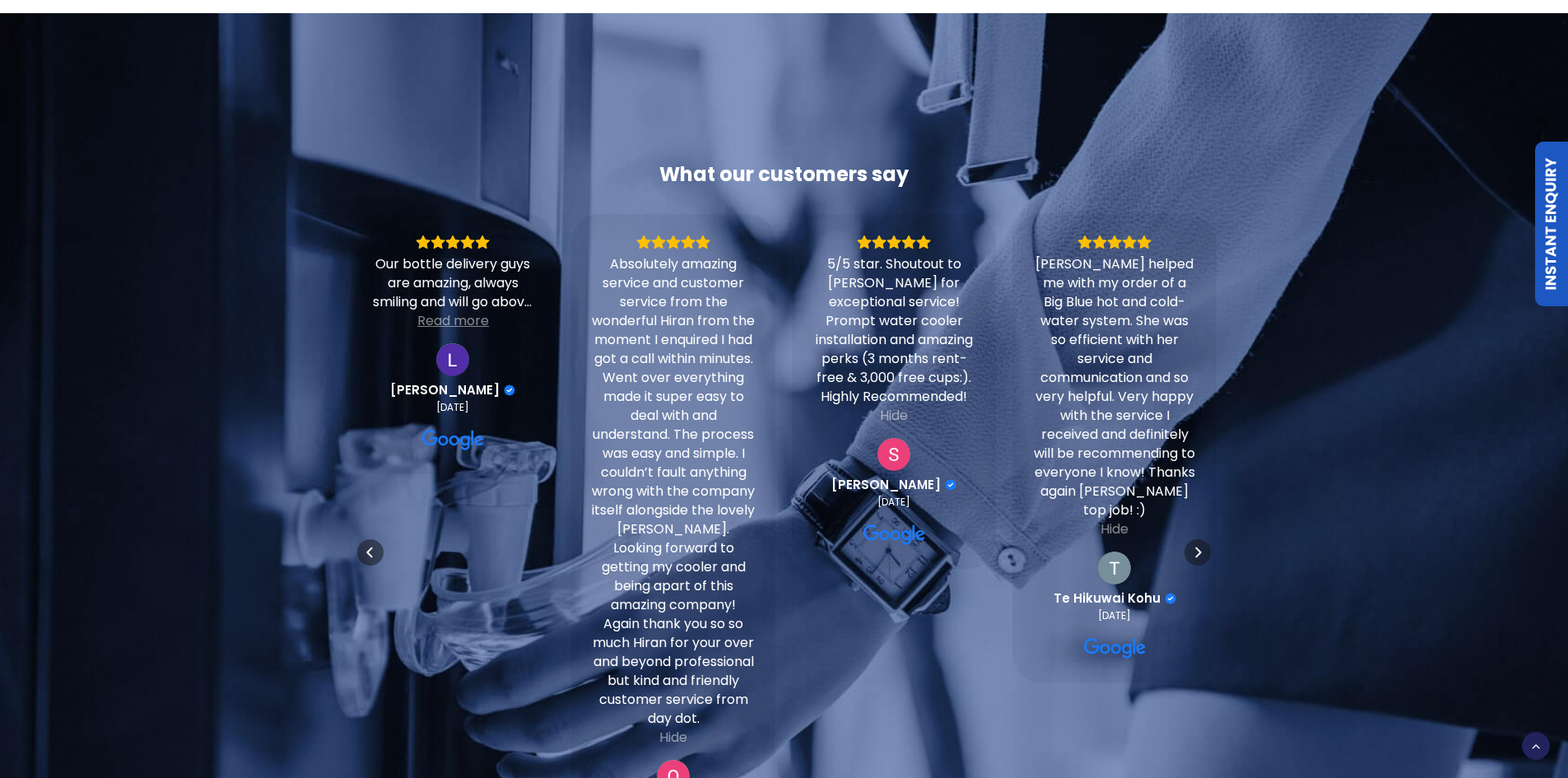
click at [460, 330] on div "Read more" at bounding box center [453, 320] width 72 height 19
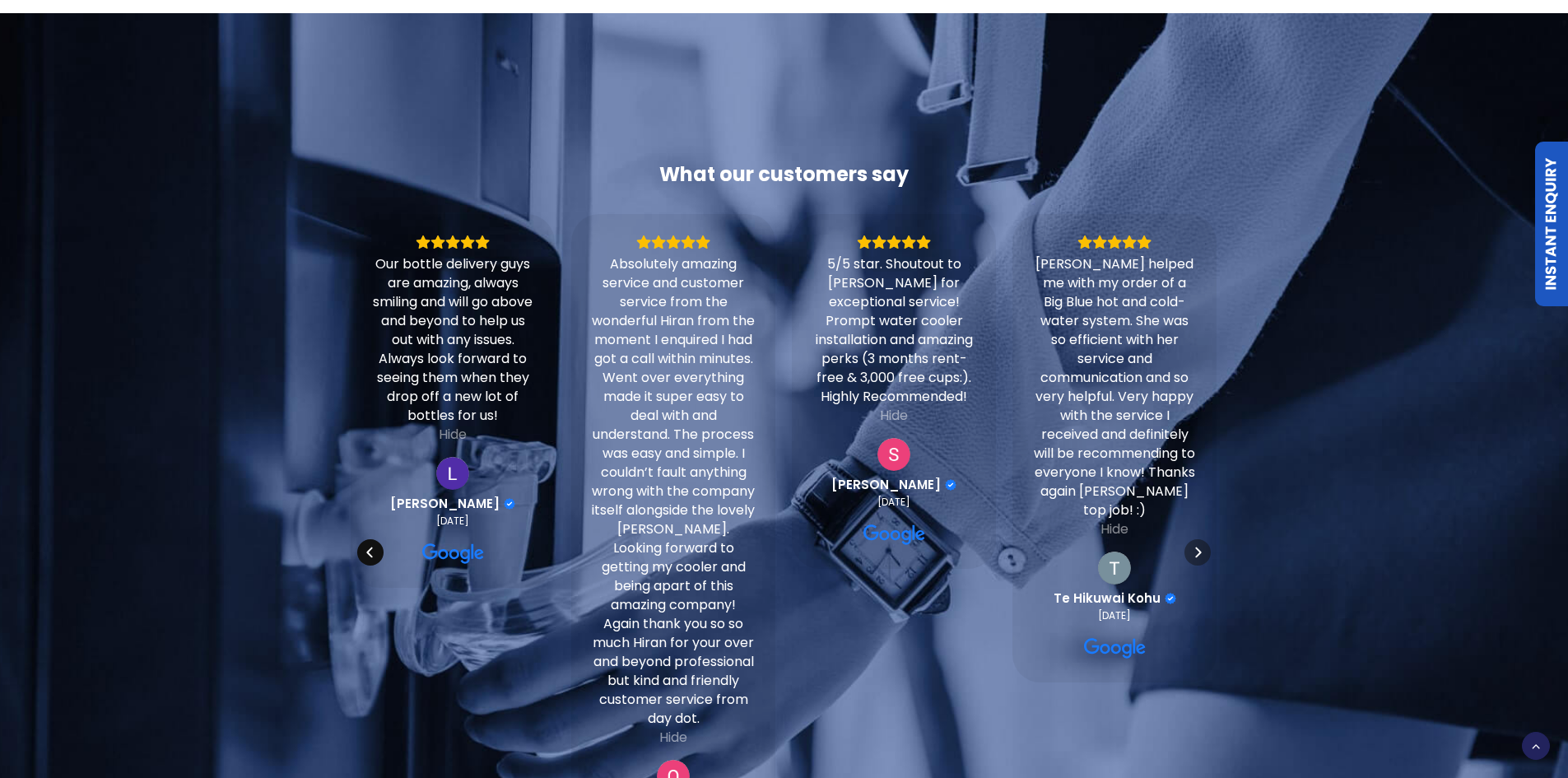
click at [362, 566] on div "Previous" at bounding box center [369, 551] width 26 height 26
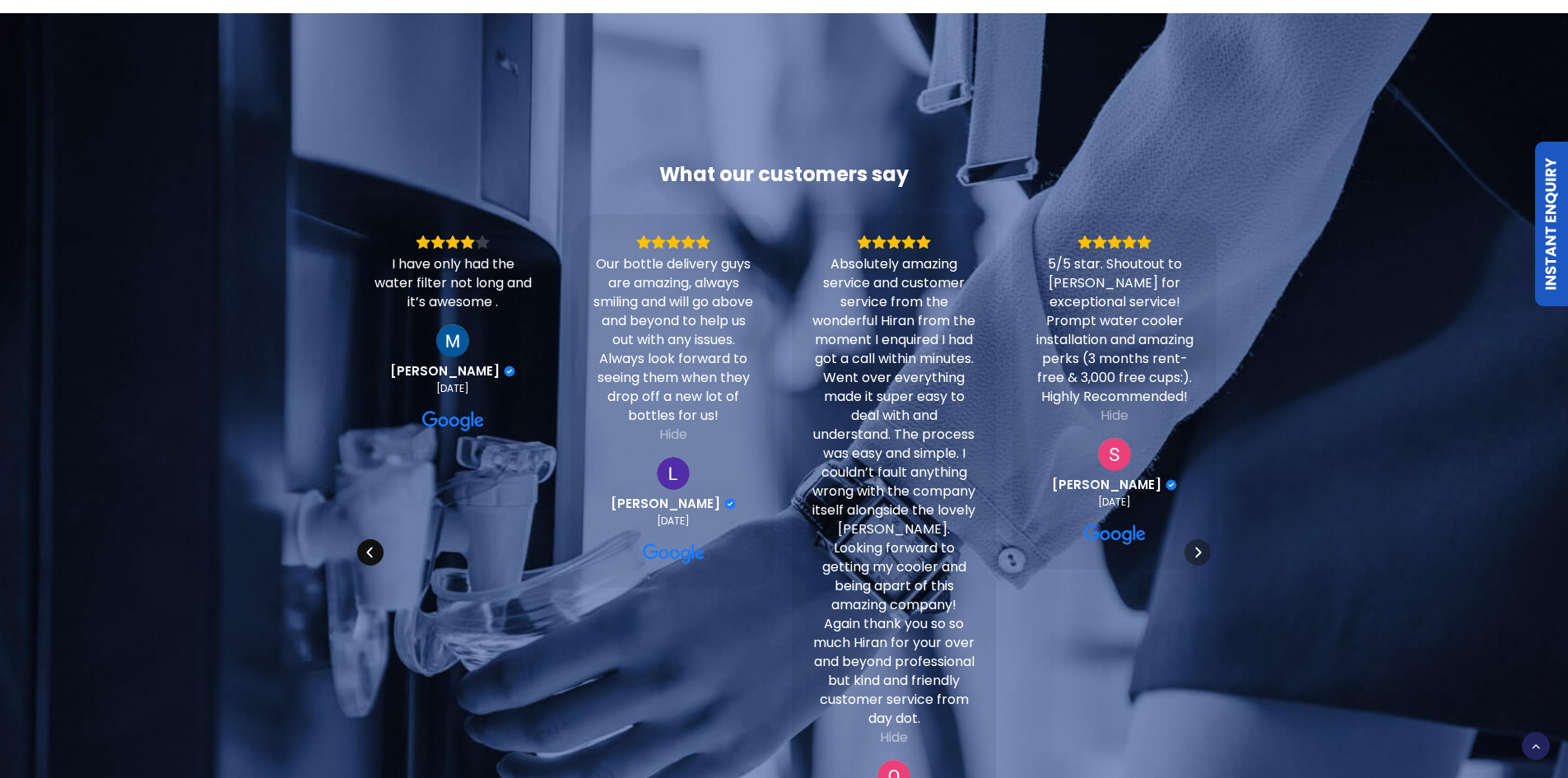
click at [362, 566] on div "Previous" at bounding box center [369, 551] width 26 height 26
